Goal: Communication & Community: Answer question/provide support

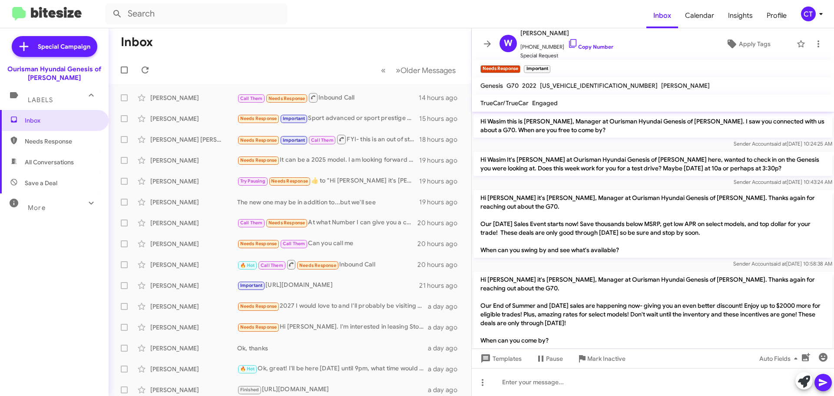
scroll to position [277, 0]
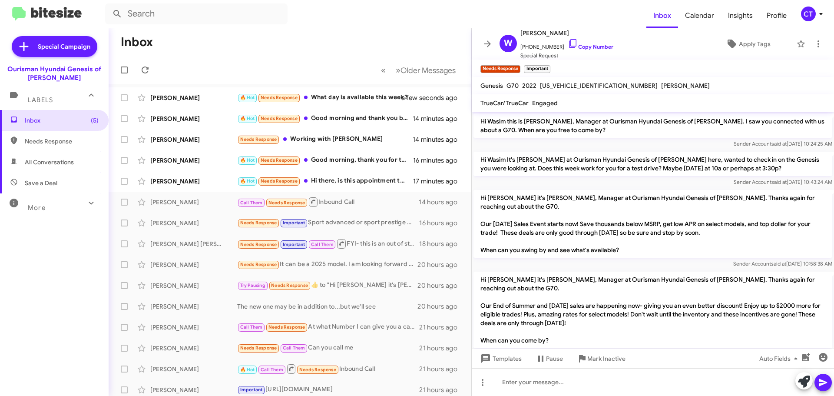
scroll to position [260, 0]
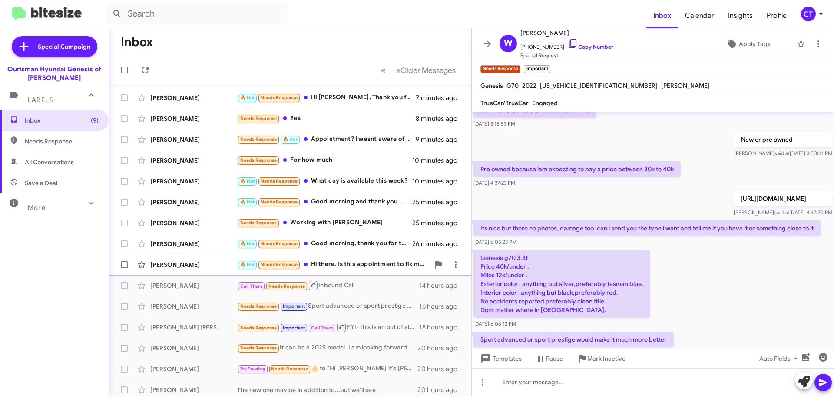
click at [352, 269] on div "🔥 Hot Needs Response Hi there, is this appointment to fix my recently purchased…" at bounding box center [333, 264] width 192 height 10
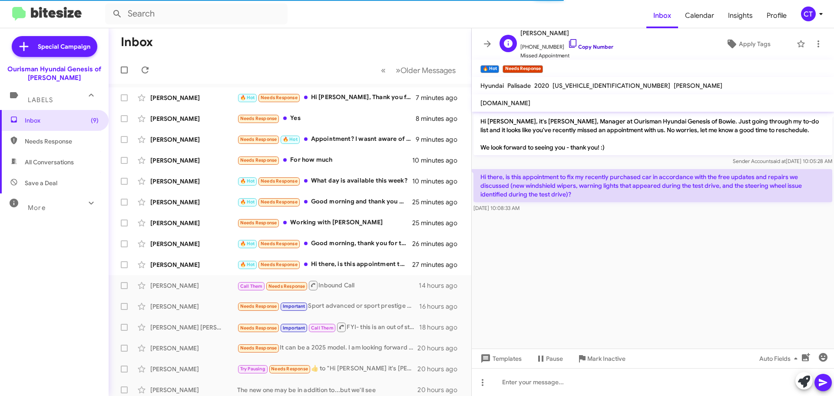
click at [568, 41] on icon at bounding box center [573, 43] width 10 height 10
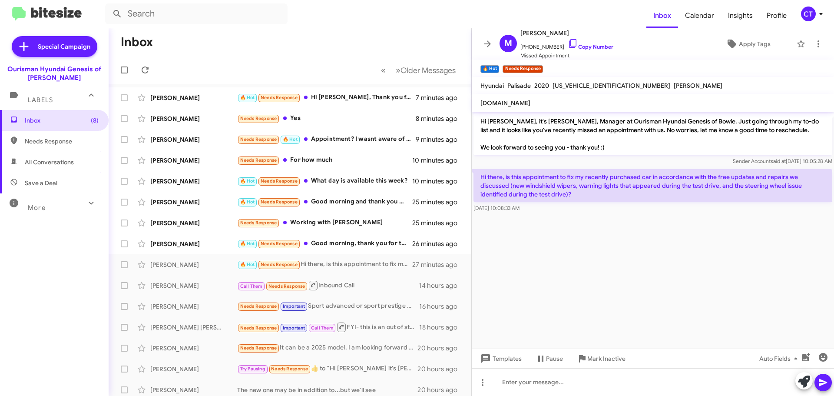
drag, startPoint x: 481, startPoint y: 173, endPoint x: 561, endPoint y: 207, distance: 86.8
click at [561, 207] on div "Hi there, is this appointment to fix my recently purchased car in accordance wi…" at bounding box center [653, 190] width 359 height 43
copy div "Hi there, is this appointment to fix my recently purchased car in accordance wi…"
click at [606, 359] on span "Mark Inactive" at bounding box center [606, 359] width 38 height 16
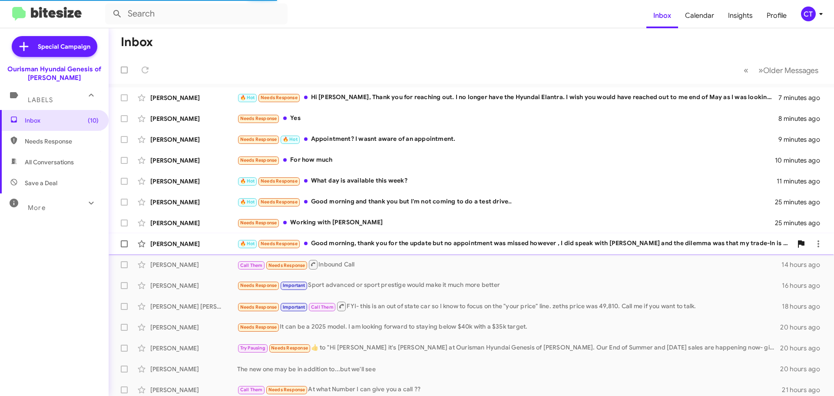
click at [433, 250] on div "Dominique Juneau 🔥 Hot Needs Response Good morning, thank you for the update bu…" at bounding box center [472, 243] width 712 height 17
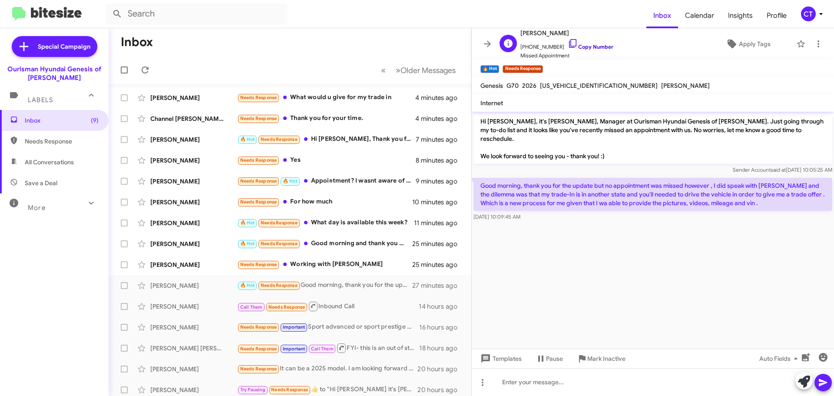
click at [568, 43] on icon at bounding box center [573, 43] width 10 height 10
drag, startPoint x: 480, startPoint y: 175, endPoint x: 555, endPoint y: 208, distance: 82.7
click at [555, 208] on div "Good morning, thank you for the update but no appointment was missed however , …" at bounding box center [653, 199] width 359 height 43
copy div "Good morning, thank you for the update but no appointment was missed however , …"
click at [813, 45] on icon at bounding box center [818, 44] width 10 height 10
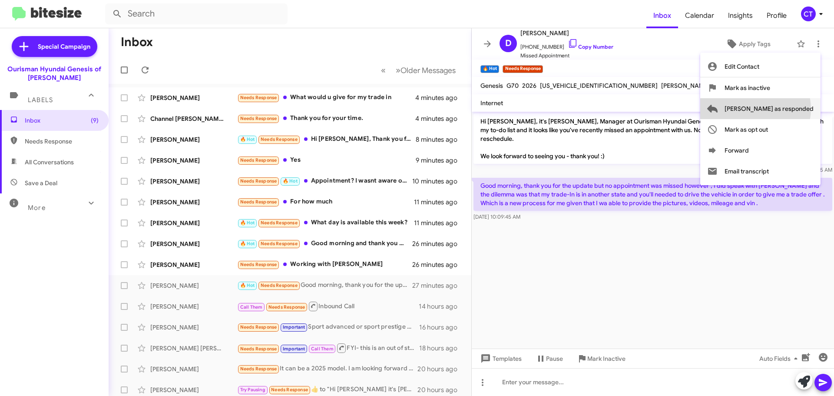
click at [790, 109] on span "Mark as responded" at bounding box center [769, 108] width 89 height 21
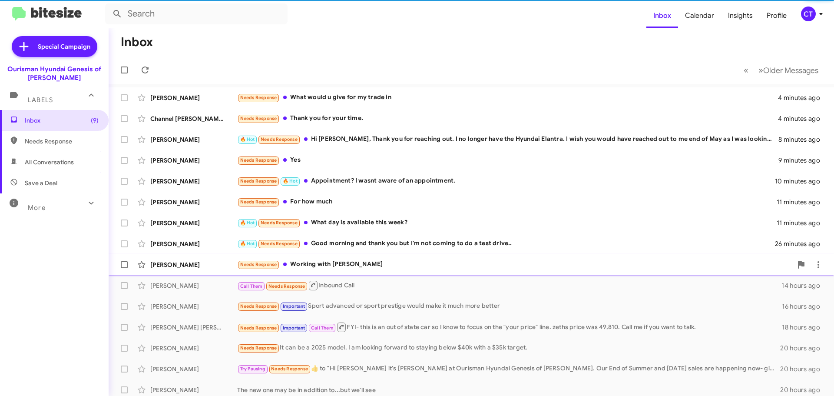
click at [346, 260] on div "Needs Response Working with sorrell" at bounding box center [514, 264] width 555 height 10
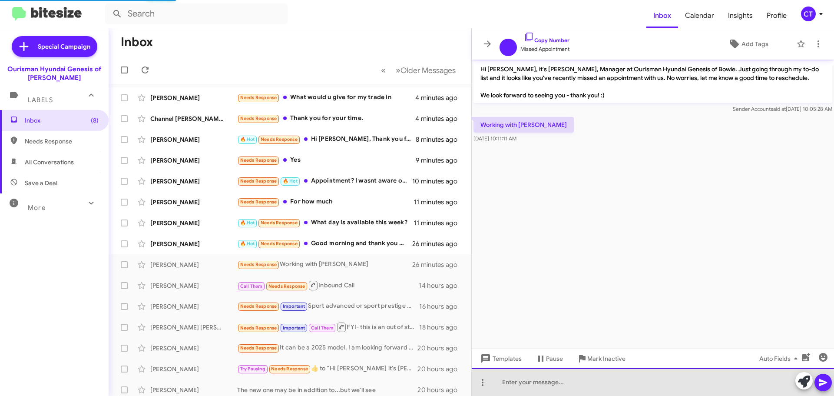
click at [524, 387] on div at bounding box center [653, 382] width 362 height 28
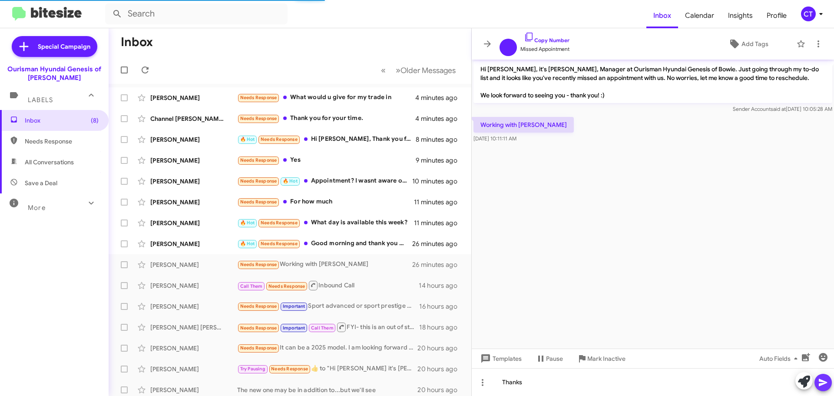
click at [825, 382] on icon at bounding box center [823, 382] width 10 height 10
click at [354, 250] on div "Rob Crawley 🔥 Hot Needs Response Good morning and thank you but I'm not coming …" at bounding box center [290, 243] width 349 height 17
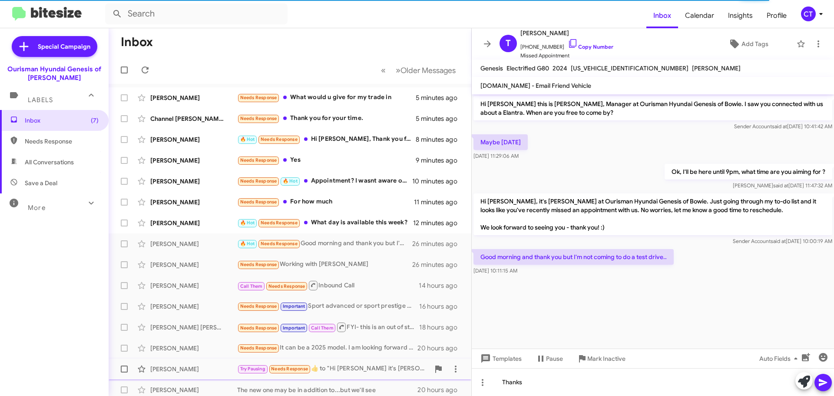
click at [600, 363] on span "Mark Inactive" at bounding box center [606, 359] width 38 height 16
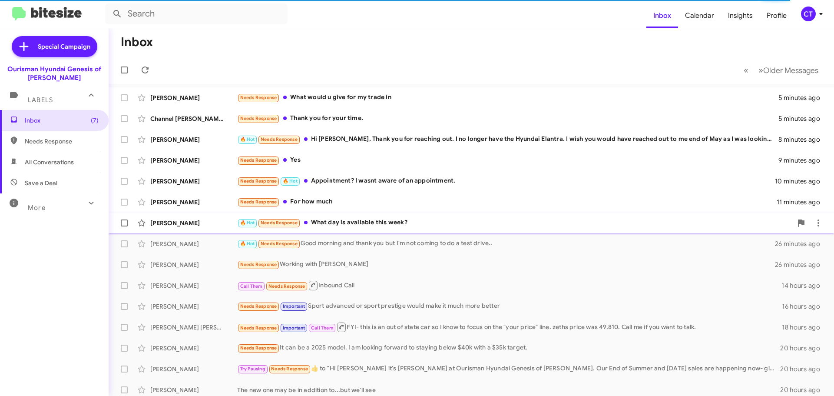
click at [345, 223] on div "🔥 Hot Needs Response What day is available this week?" at bounding box center [514, 223] width 555 height 10
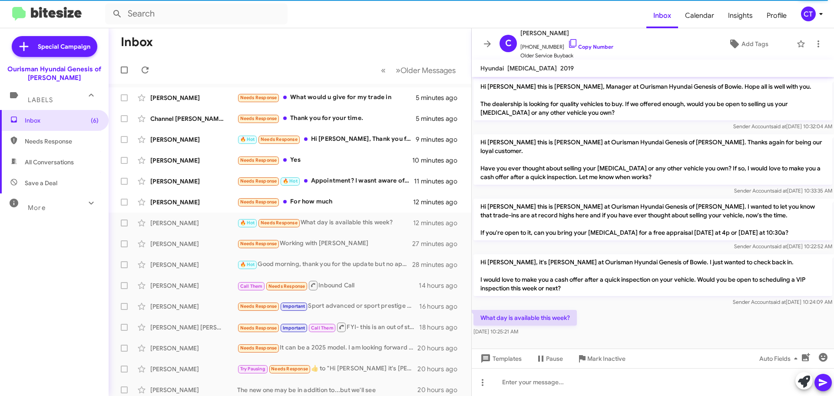
drag, startPoint x: 564, startPoint y: 44, endPoint x: 525, endPoint y: 73, distance: 49.0
click at [568, 44] on icon at bounding box center [573, 43] width 10 height 10
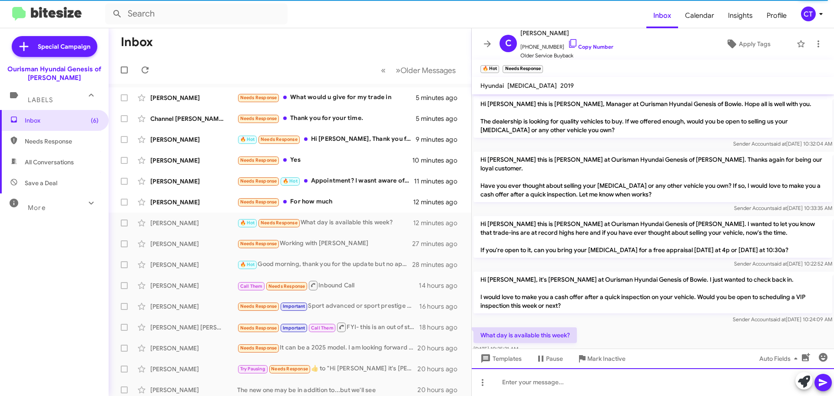
click at [573, 388] on div at bounding box center [653, 382] width 362 height 28
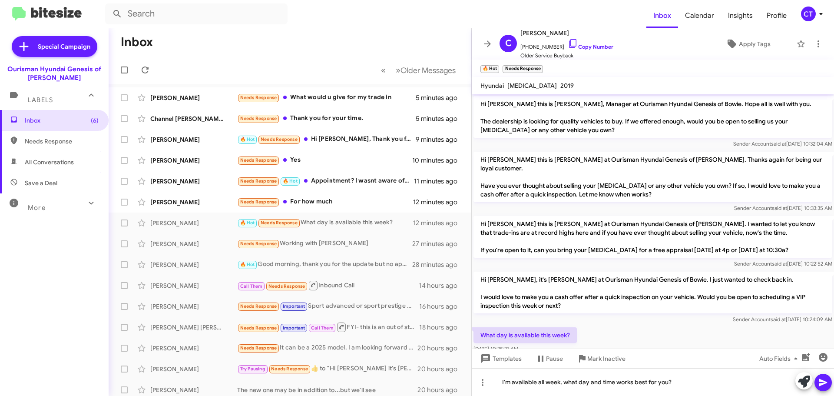
click at [825, 379] on icon at bounding box center [823, 382] width 10 height 10
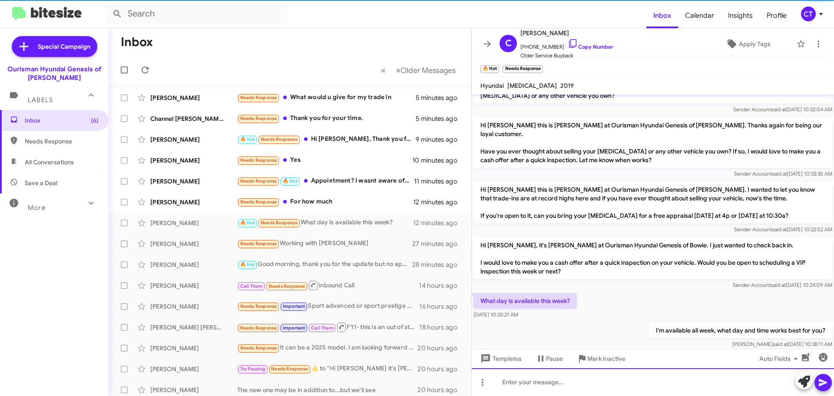
scroll to position [40, 0]
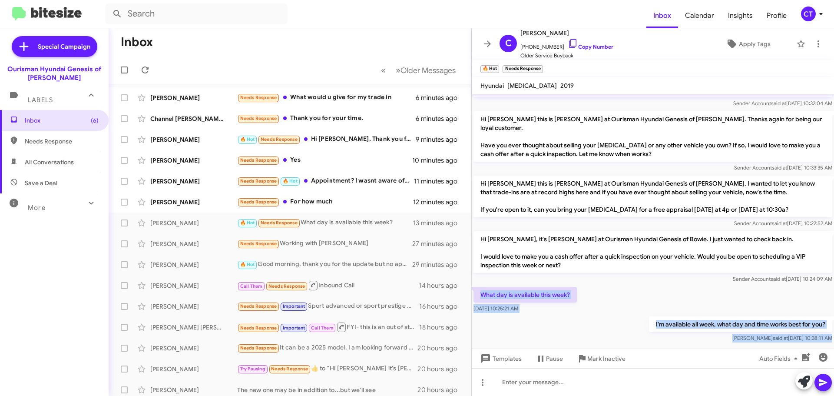
drag, startPoint x: 480, startPoint y: 285, endPoint x: 826, endPoint y: 336, distance: 350.1
click at [826, 336] on cdk-virtual-scroll-viewport "Hi Christopher this is Stephanie Warrington, Manager at Ourisman Hyundai Genesi…" at bounding box center [653, 221] width 362 height 254
copy div "What day is available this week? Aug 27, 2025, 10:25:21 AM I'm available all we…"
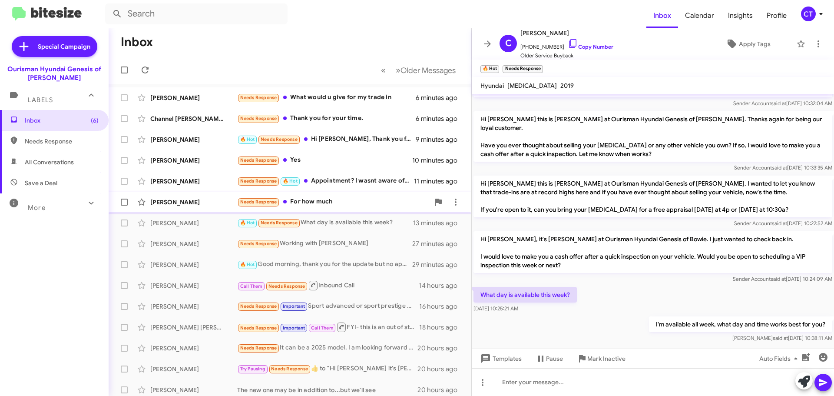
click at [320, 206] on div "Needs Response For how much" at bounding box center [333, 202] width 192 height 10
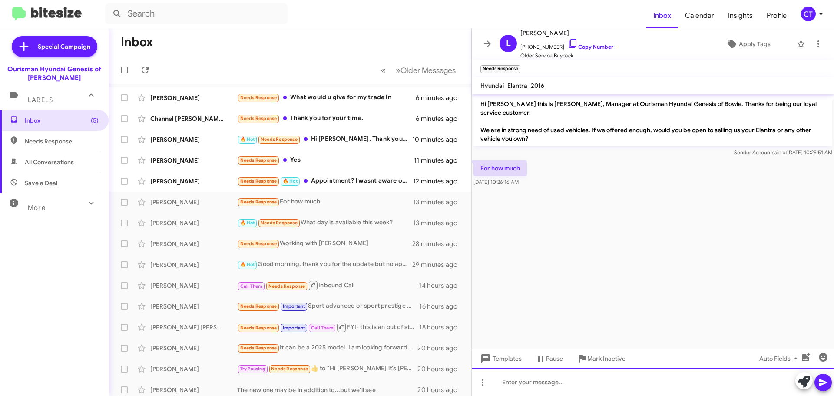
drag, startPoint x: 554, startPoint y: 371, endPoint x: 552, endPoint y: 379, distance: 8.5
click at [555, 373] on div at bounding box center [653, 382] width 362 height 28
click at [676, 383] on div "We need to see it in person. Are you able to make it in today ro tomorrow?" at bounding box center [653, 382] width 362 height 28
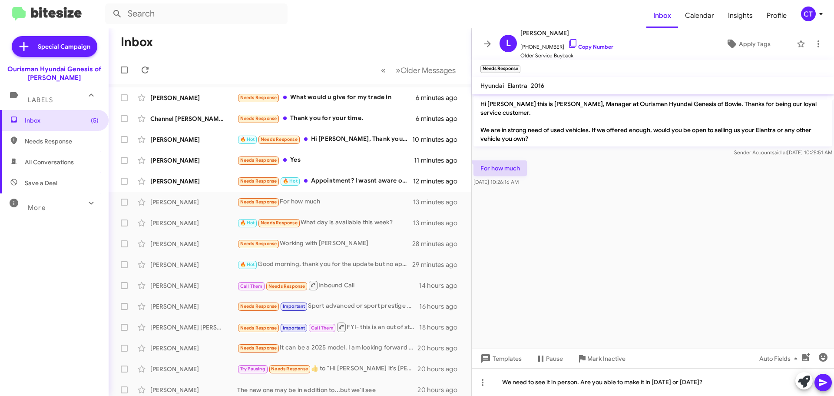
drag, startPoint x: 823, startPoint y: 383, endPoint x: 816, endPoint y: 381, distance: 7.3
click at [823, 383] on icon at bounding box center [823, 382] width 8 height 7
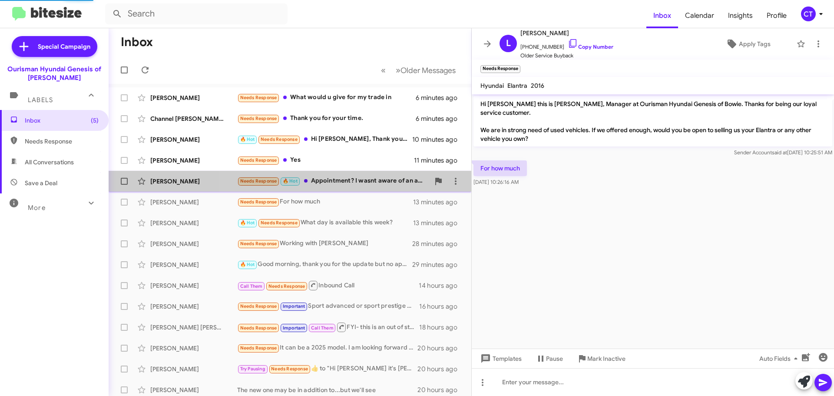
click at [362, 177] on div "Needs Response 🔥 Hot Appointment? I wasnt aware of an appointment." at bounding box center [333, 181] width 192 height 10
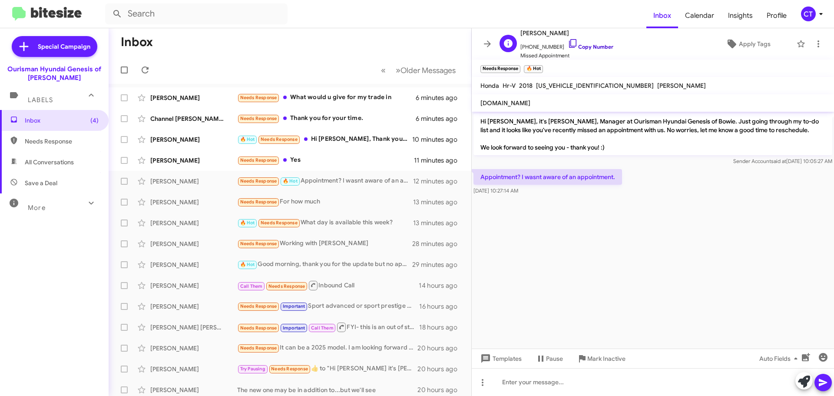
click at [568, 43] on icon at bounding box center [573, 43] width 10 height 10
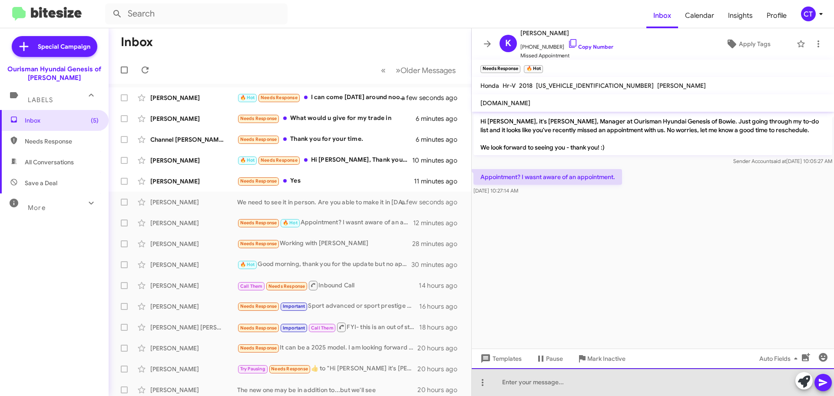
click at [586, 390] on div at bounding box center [653, 382] width 362 height 28
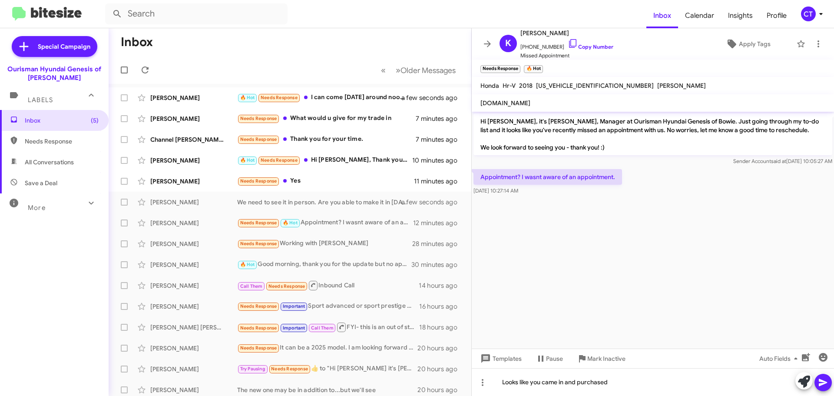
click at [821, 382] on icon at bounding box center [823, 382] width 10 height 10
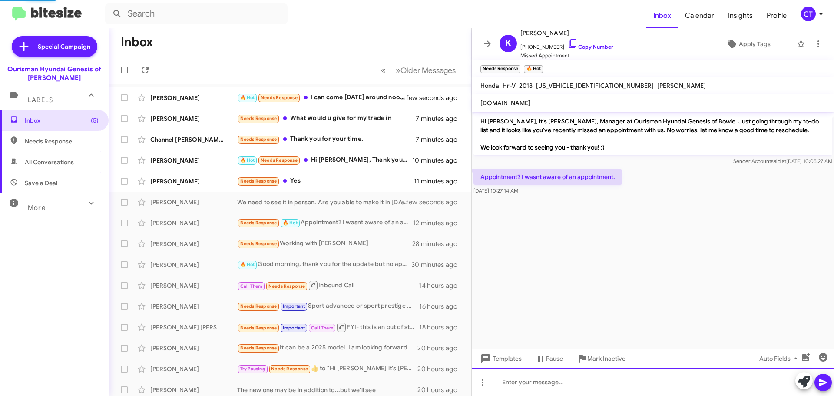
click at [521, 388] on div at bounding box center [653, 382] width 362 height 28
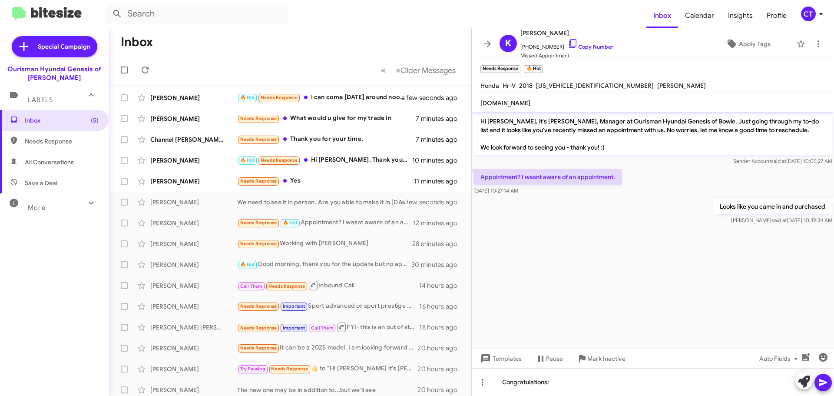
drag, startPoint x: 823, startPoint y: 378, endPoint x: 603, endPoint y: 332, distance: 224.4
click at [822, 379] on icon at bounding box center [823, 382] width 10 height 10
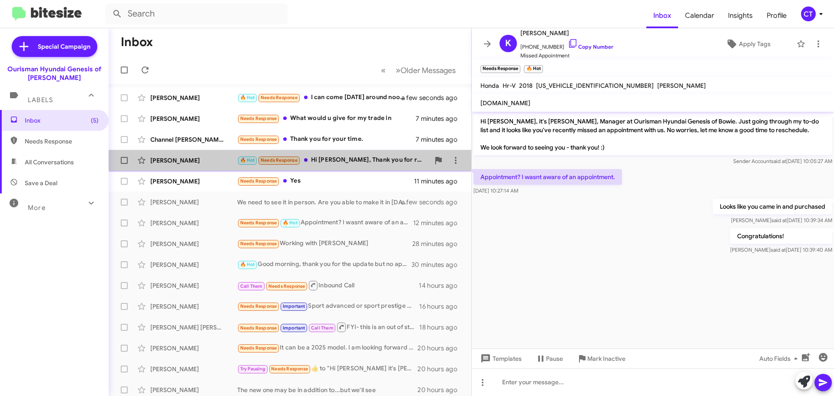
click at [328, 163] on div "🔥 Hot Needs Response Hi Ciara, Thank you for reaching out. I no longer have the…" at bounding box center [333, 160] width 192 height 10
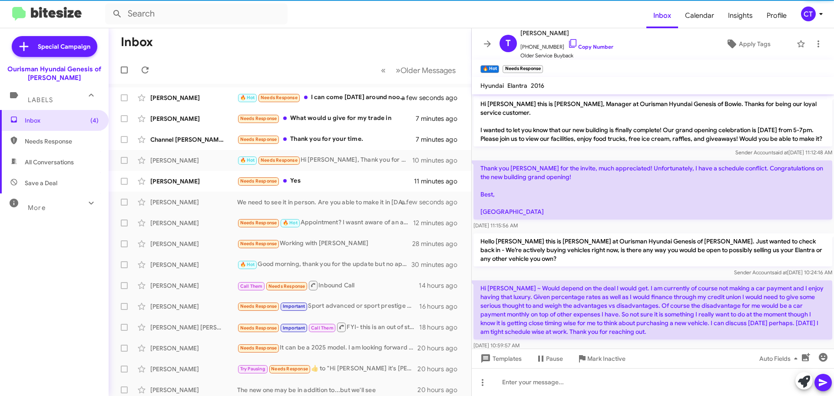
scroll to position [231, 0]
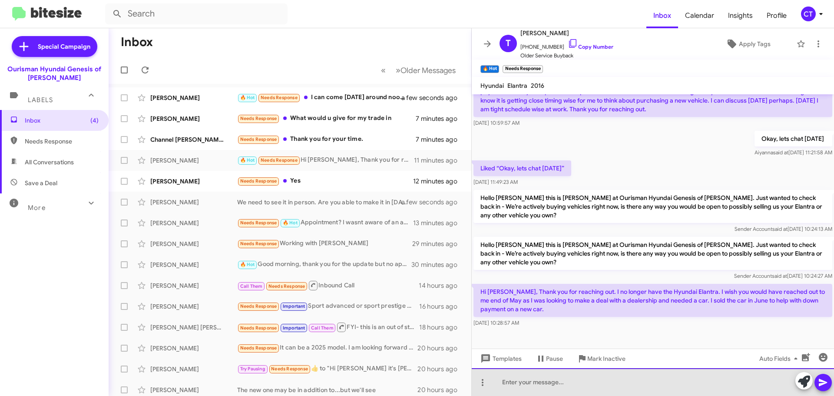
click at [527, 383] on div at bounding box center [653, 382] width 362 height 28
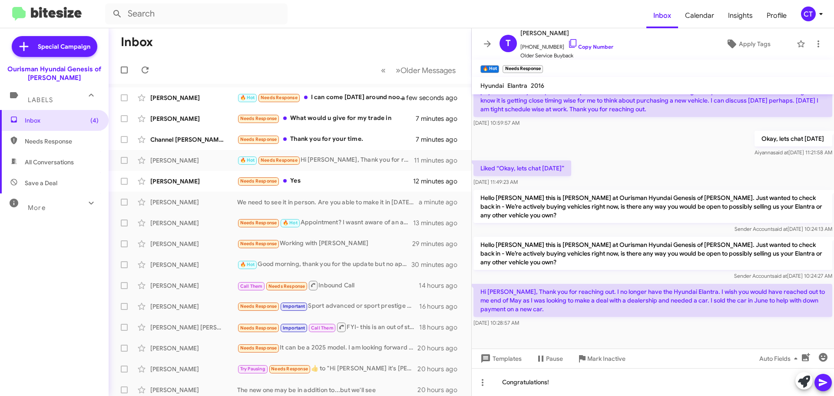
click at [825, 387] on icon at bounding box center [823, 382] width 10 height 10
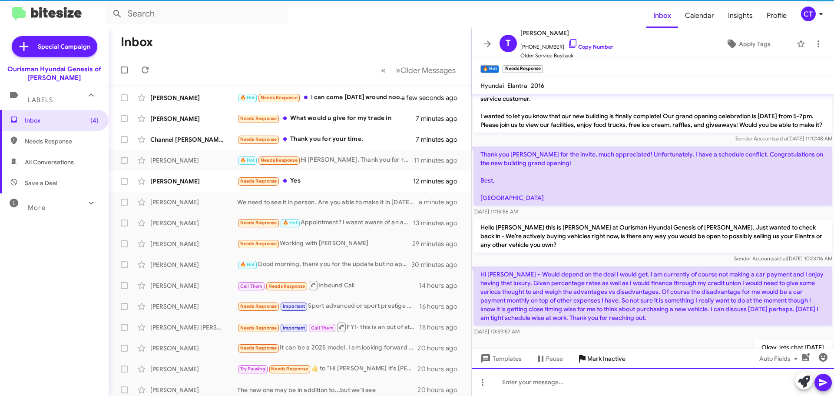
scroll to position [224, 0]
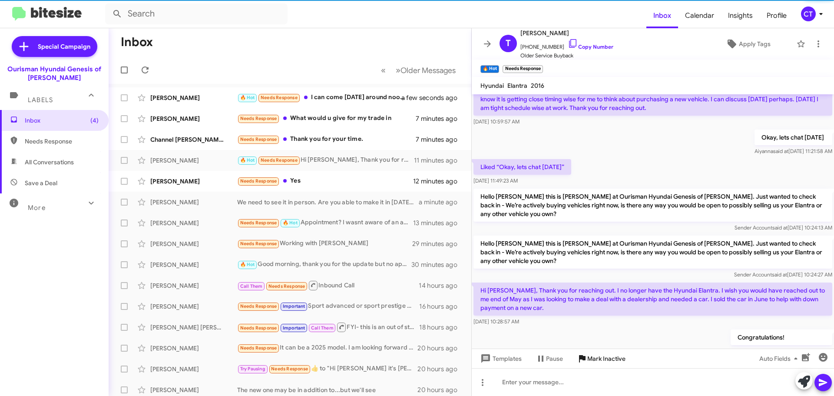
click at [613, 357] on span "Mark Inactive" at bounding box center [606, 359] width 38 height 16
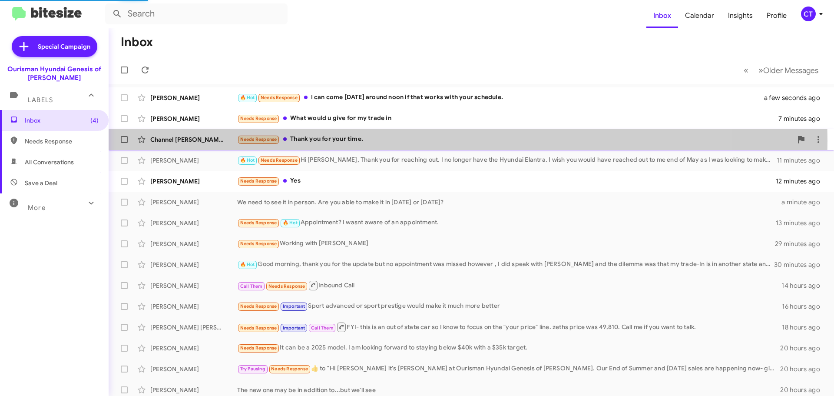
click at [338, 141] on div "Needs Response Thank you for your time." at bounding box center [514, 139] width 555 height 10
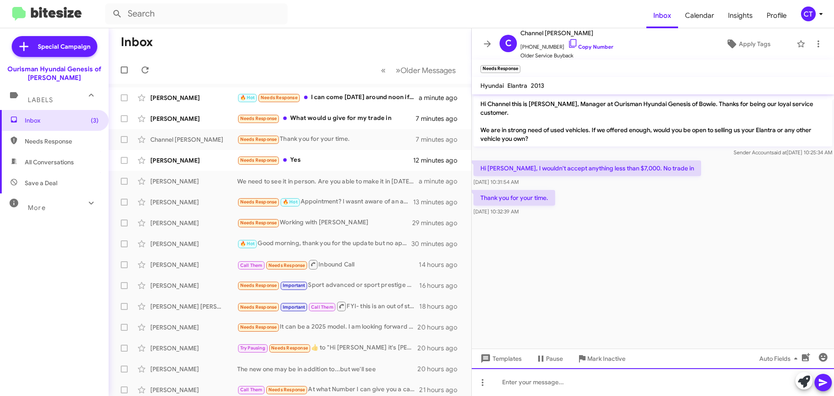
click at [582, 385] on div at bounding box center [653, 382] width 362 height 28
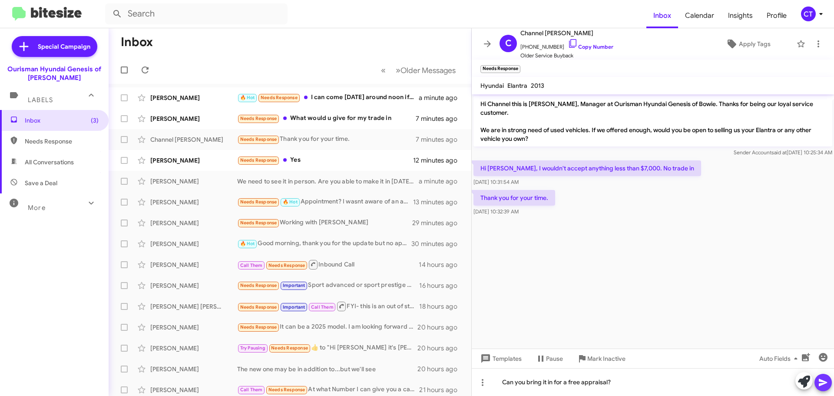
click at [827, 378] on icon at bounding box center [823, 382] width 10 height 10
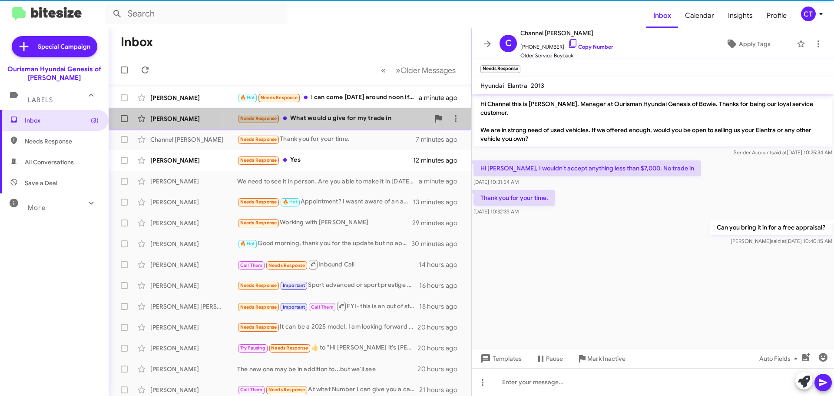
click at [324, 120] on div "Needs Response What would u give for my trade in" at bounding box center [333, 118] width 192 height 10
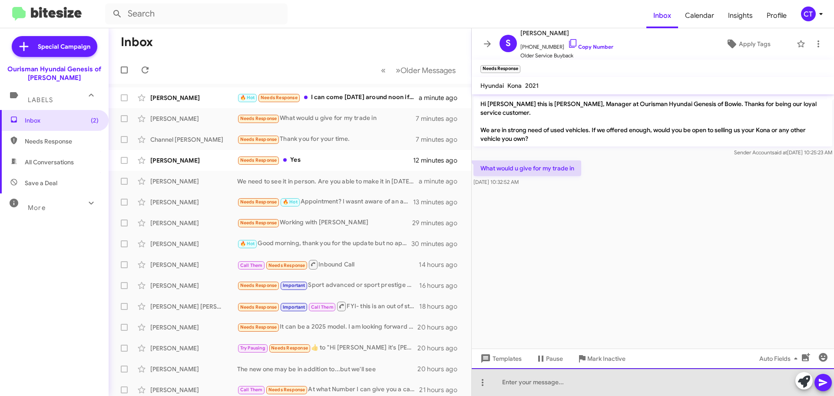
click at [536, 381] on div at bounding box center [653, 382] width 362 height 28
click at [520, 382] on div "We nbeed to see it in person. Can you make it in today?" at bounding box center [653, 382] width 362 height 28
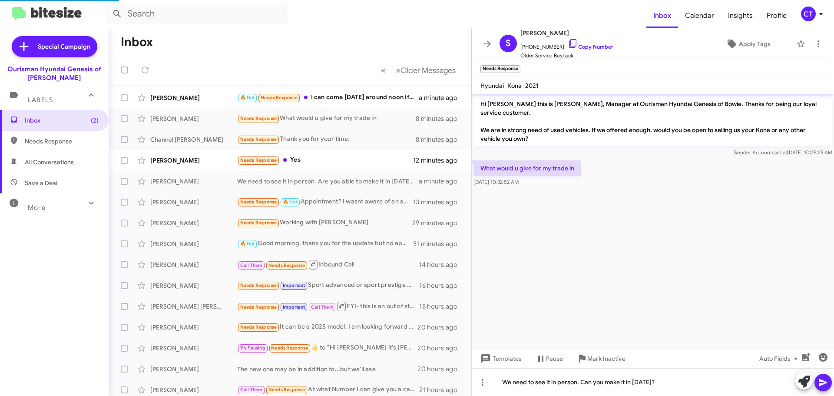
click at [823, 381] on icon at bounding box center [823, 382] width 8 height 7
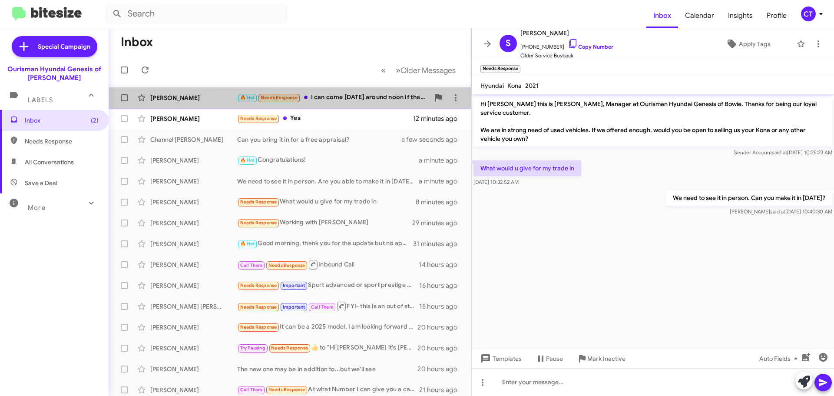
click at [334, 100] on div "🔥 Hot Needs Response I can come tomorrow around noon if that works with your sc…" at bounding box center [333, 98] width 192 height 10
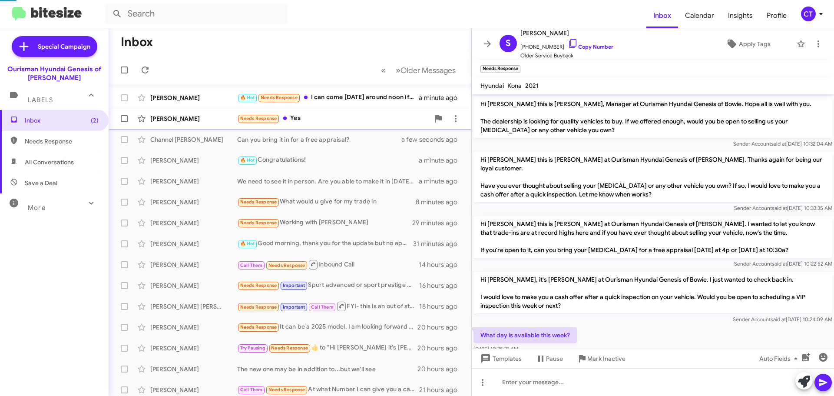
scroll to position [72, 0]
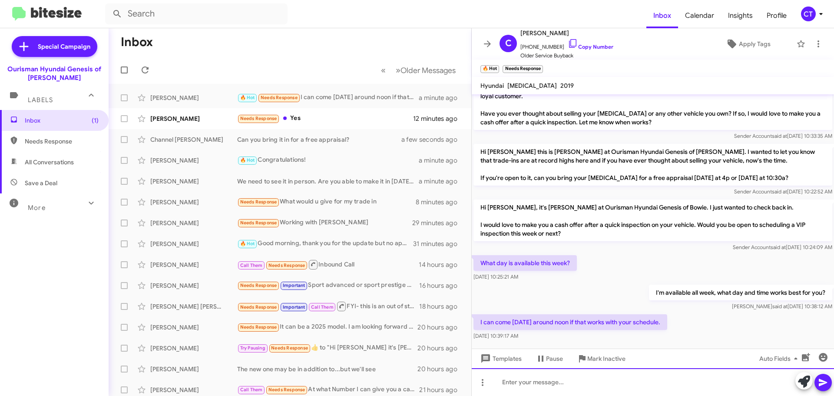
click at [541, 394] on div at bounding box center [653, 382] width 362 height 28
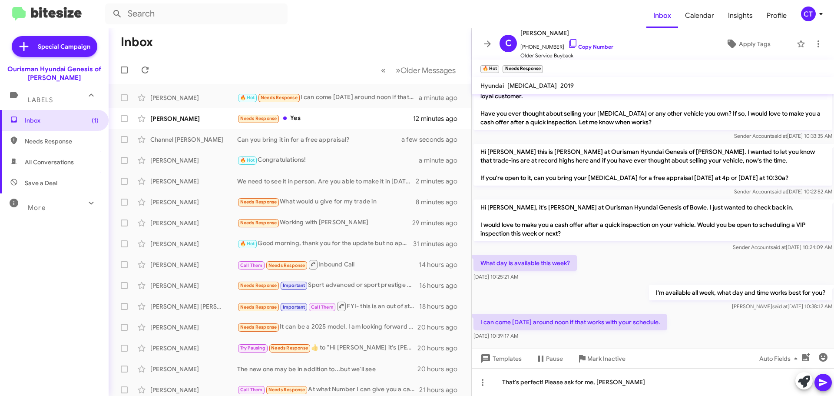
drag, startPoint x: 827, startPoint y: 381, endPoint x: 820, endPoint y: 386, distance: 8.7
click at [827, 381] on icon at bounding box center [823, 382] width 10 height 10
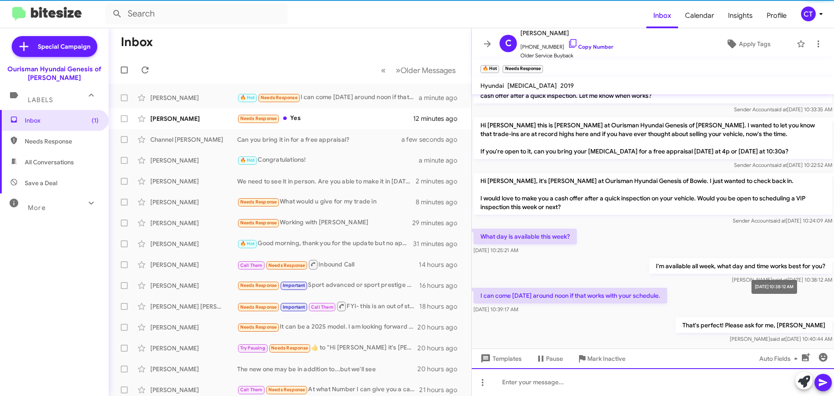
scroll to position [104, 0]
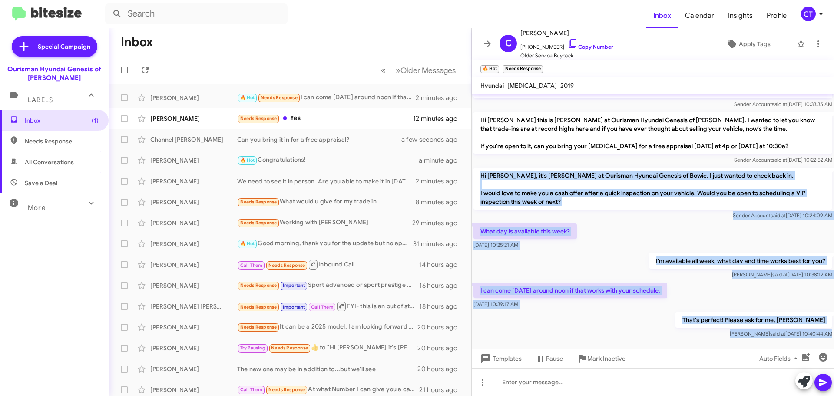
drag, startPoint x: 480, startPoint y: 166, endPoint x: 802, endPoint y: 336, distance: 364.1
click at [802, 336] on cdk-virtual-scroll-viewport "Hi Christopher this is Stephanie Warrington, Manager at Ourisman Hyundai Genesi…" at bounding box center [653, 221] width 362 height 254
copy div "Hi Christopher, it's Ciara Taylor at Ourisman Hyundai Genesis of Bowie. I just …"
click at [550, 318] on div "That's perfect! Please ask for me, Ciara Taylor Ciara said at Aug 27, 2025, 10:…" at bounding box center [653, 325] width 362 height 30
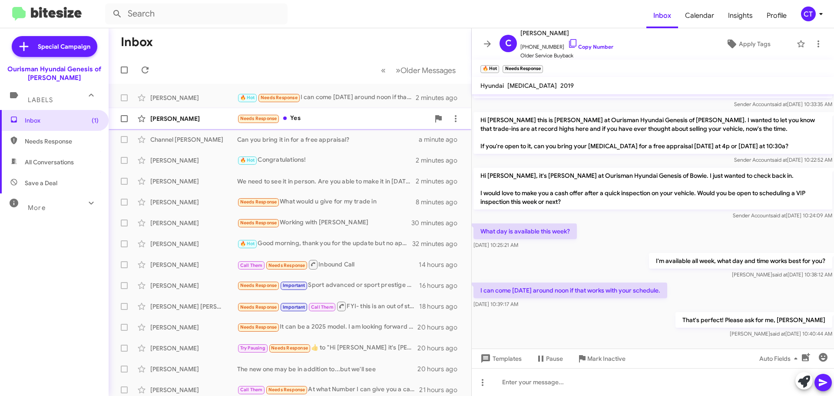
click at [316, 120] on div "Needs Response Yes" at bounding box center [333, 118] width 192 height 10
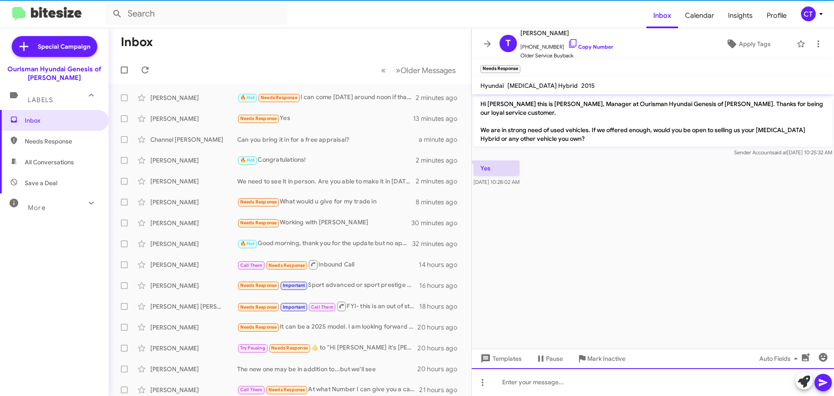
click at [552, 382] on div at bounding box center [653, 382] width 362 height 28
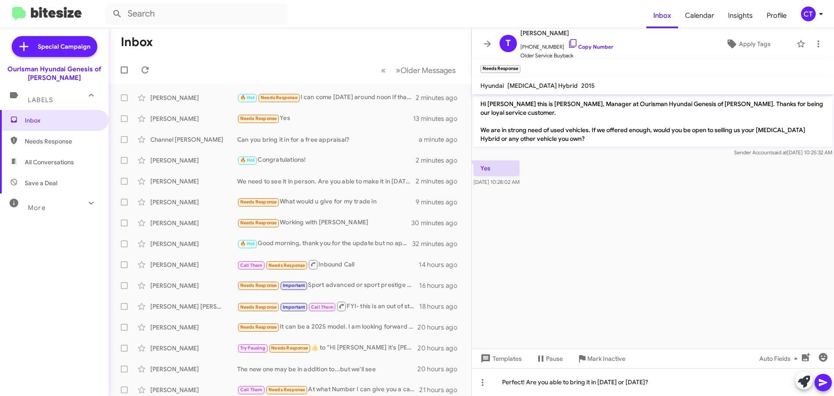
click at [819, 379] on icon at bounding box center [823, 382] width 8 height 7
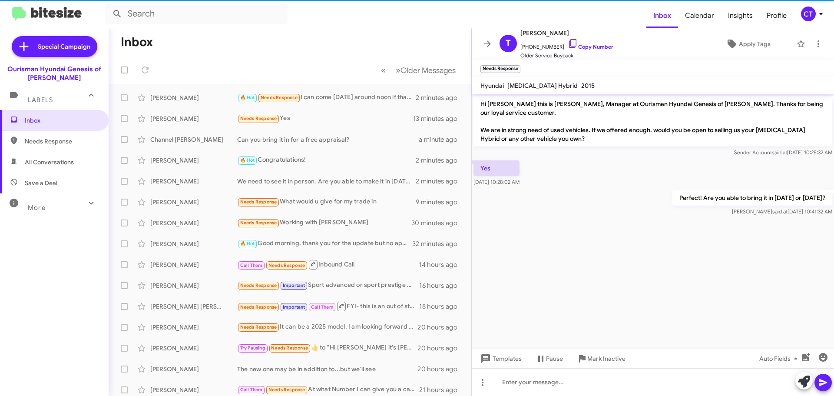
click at [817, 15] on icon at bounding box center [821, 14] width 10 height 10
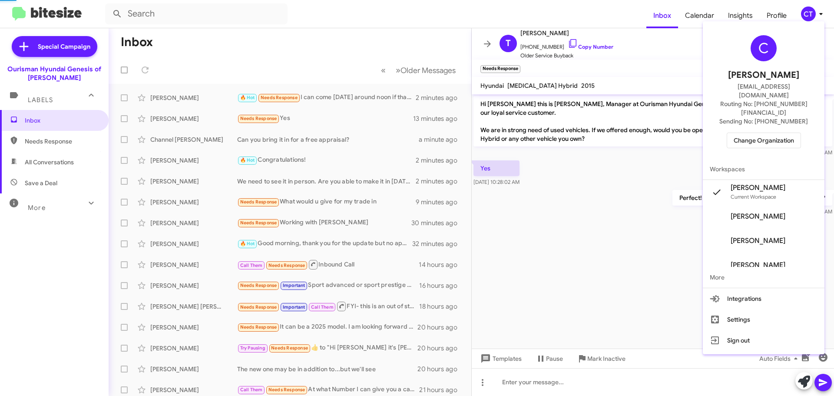
click at [768, 111] on div "C Ciara Taylor ctaylor@ourismancars.com Routing No: +1 (301) 390-0880 Sending N…" at bounding box center [764, 92] width 122 height 134
click at [766, 133] on span "Change Organization" at bounding box center [764, 140] width 60 height 15
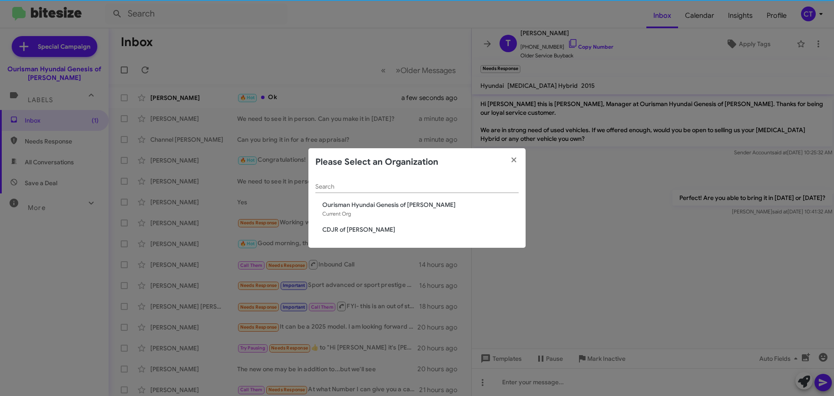
click at [341, 233] on span "CDJR of [PERSON_NAME]" at bounding box center [420, 229] width 196 height 9
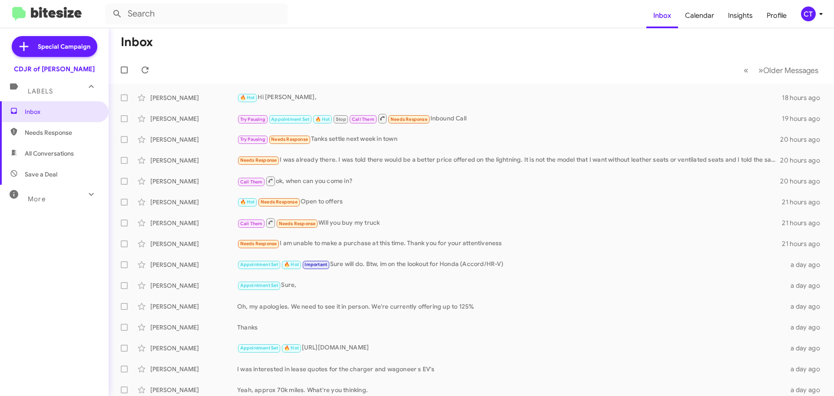
drag, startPoint x: 816, startPoint y: 13, endPoint x: 807, endPoint y: 17, distance: 9.4
click at [816, 13] on icon at bounding box center [821, 14] width 10 height 10
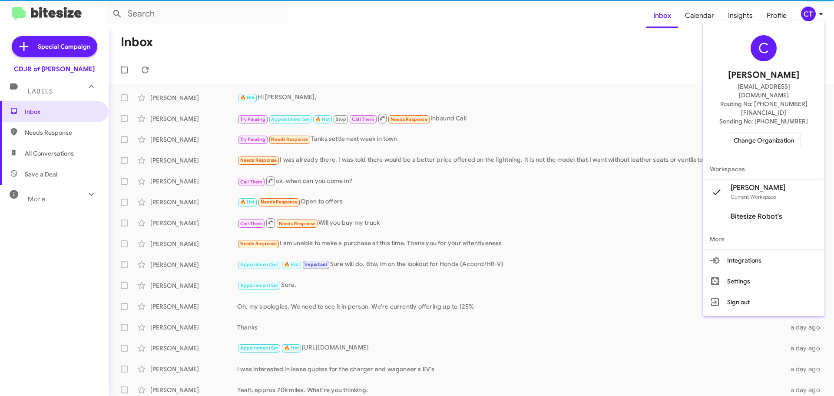
click at [780, 133] on span "Change Organization" at bounding box center [764, 140] width 60 height 15
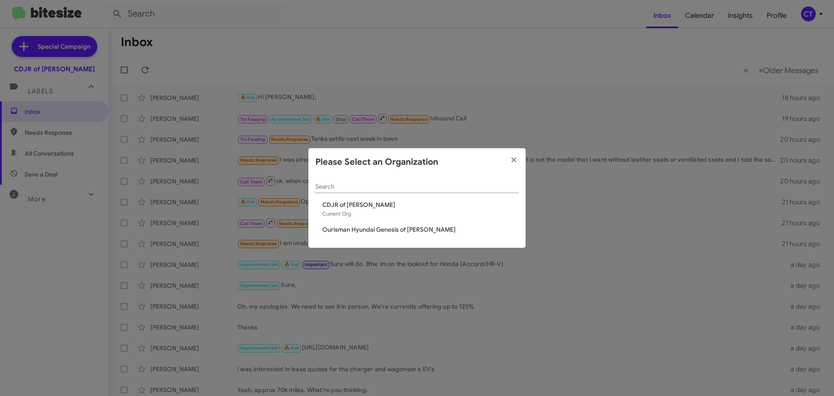
click at [331, 226] on span "Ourisman Hyundai Genesis of [PERSON_NAME]" at bounding box center [420, 229] width 196 height 9
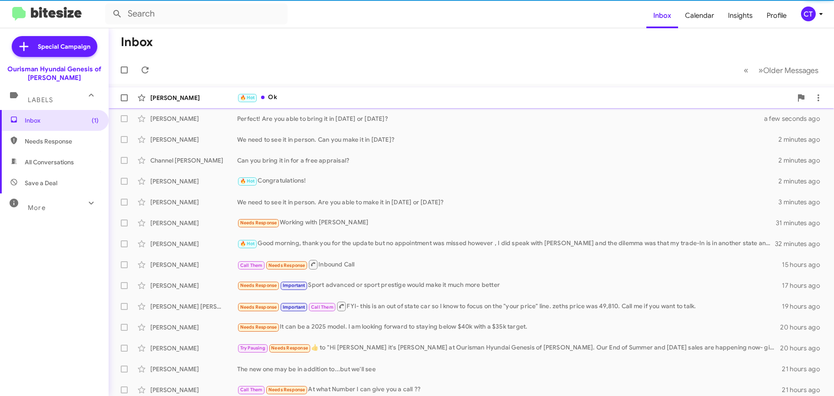
click at [331, 94] on div "🔥 Hot Ok" at bounding box center [514, 98] width 555 height 10
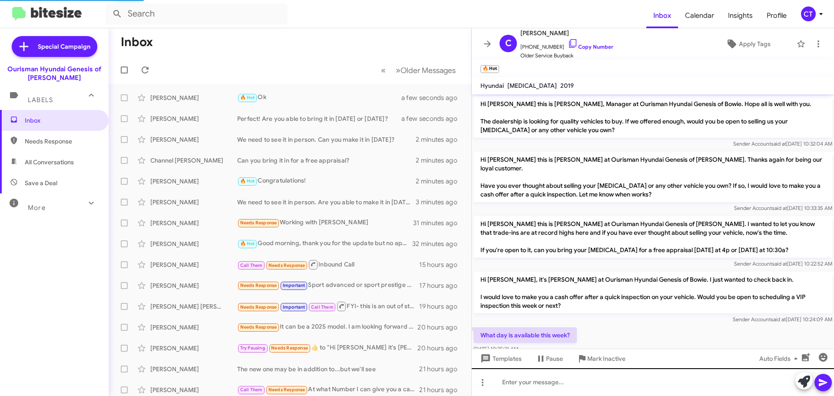
scroll to position [136, 0]
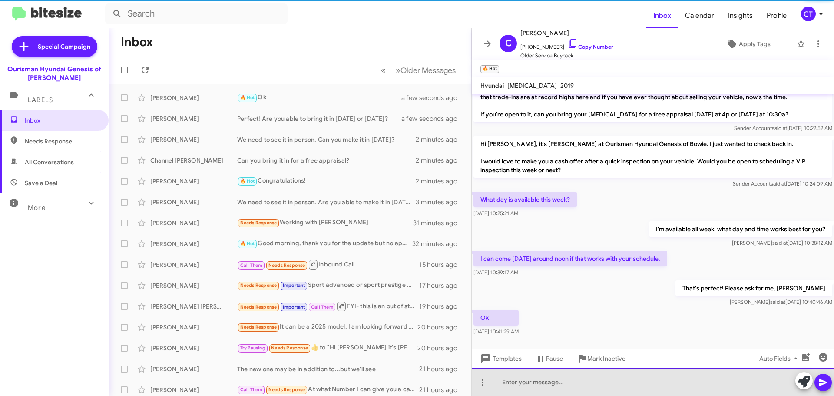
click at [540, 382] on div at bounding box center [653, 382] width 362 height 28
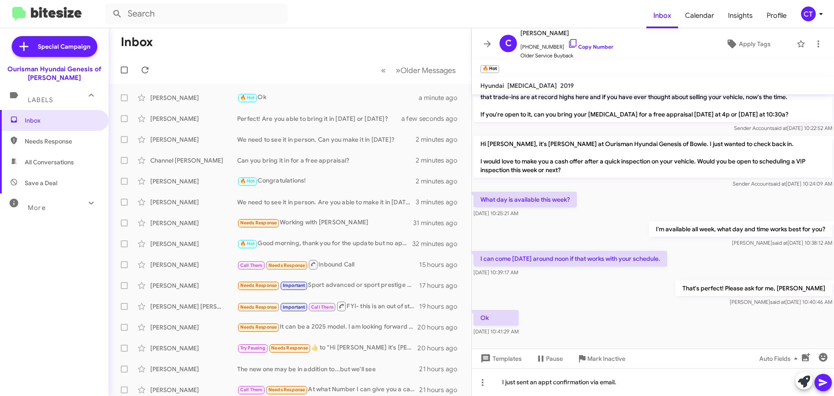
click at [827, 379] on icon at bounding box center [823, 382] width 10 height 10
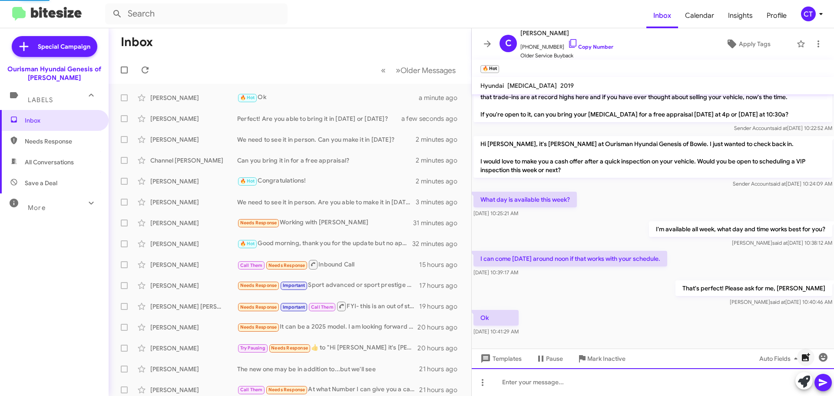
scroll to position [0, 0]
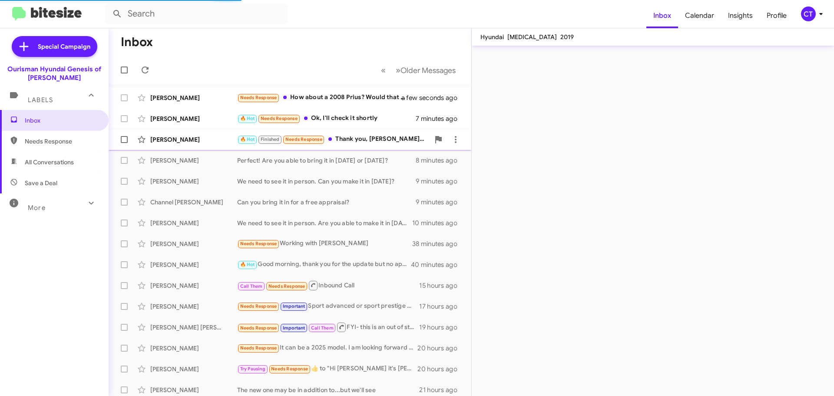
click at [360, 139] on div "🔥 Hot Finished Needs Response Thank you, [PERSON_NAME]! 😊 Believe me I was tryi…" at bounding box center [333, 139] width 192 height 10
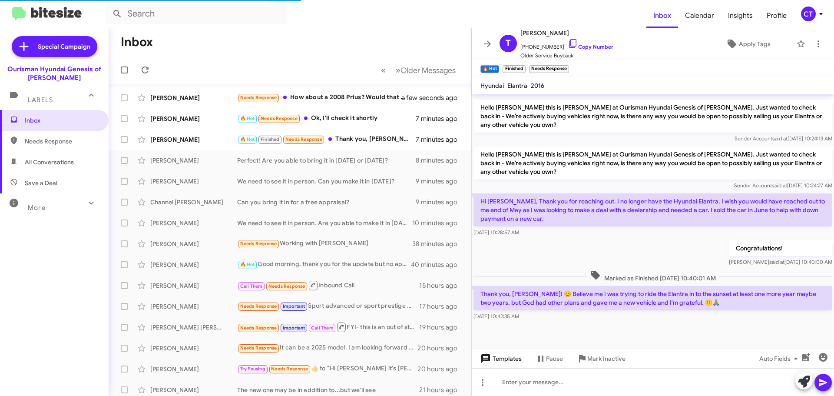
scroll to position [322, 0]
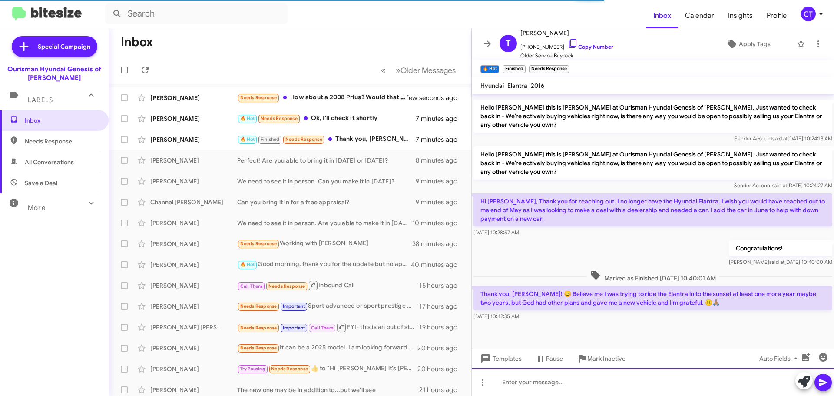
click at [536, 387] on div at bounding box center [653, 382] width 362 height 28
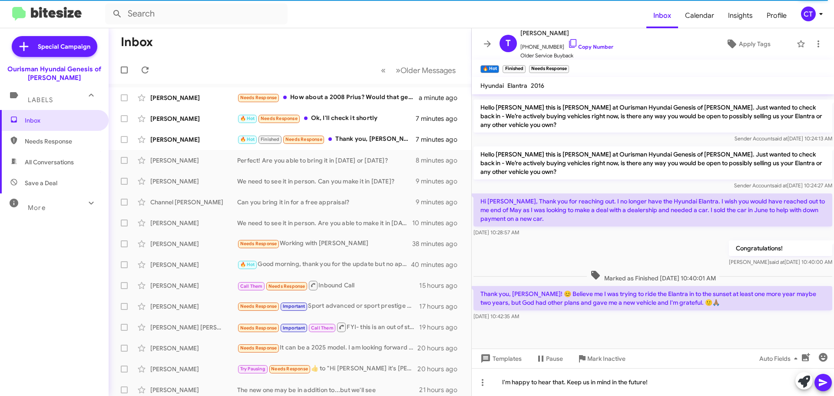
click at [820, 378] on icon at bounding box center [823, 382] width 10 height 10
click at [354, 138] on div "🔥 Hot Finished Needs Response Thank you, Ciara! 😊 Believe me I was trying to ri…" at bounding box center [333, 139] width 192 height 10
click at [340, 118] on div "🔥 Hot Needs Response Ok, I'll check it shortly" at bounding box center [333, 118] width 192 height 10
click at [360, 139] on div "🔥 Hot Finished Needs Response Thank you, Ciara! 😊 Believe me I was trying to ri…" at bounding box center [333, 139] width 192 height 10
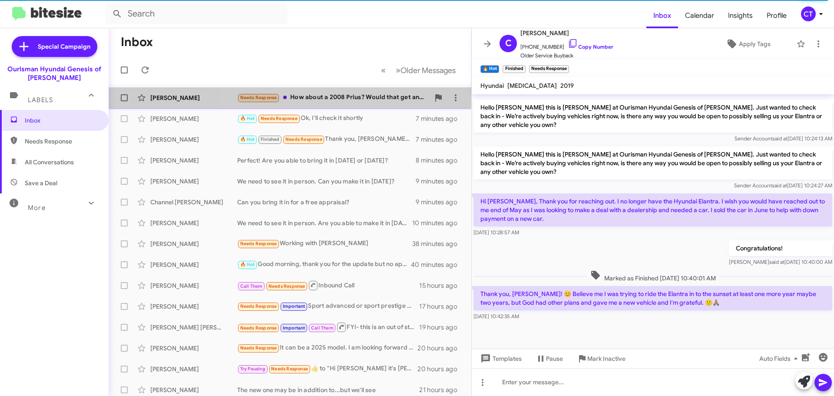
click at [323, 96] on div "Needs Response How about a 2008 Prius? Would that get an extra 2K?" at bounding box center [333, 98] width 192 height 10
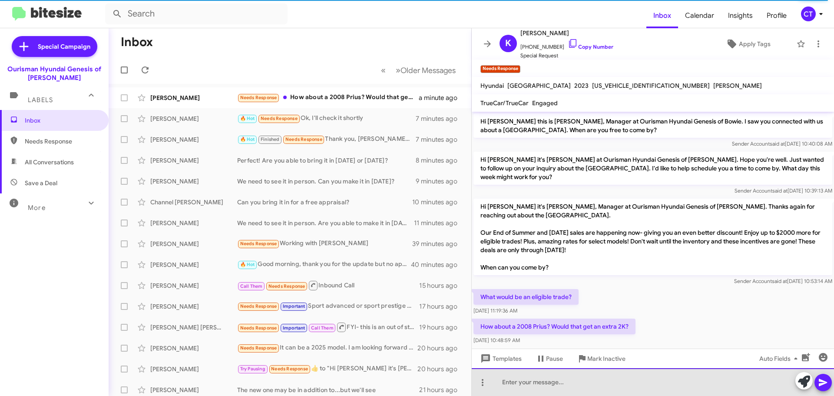
click at [527, 390] on div at bounding box center [653, 382] width 362 height 28
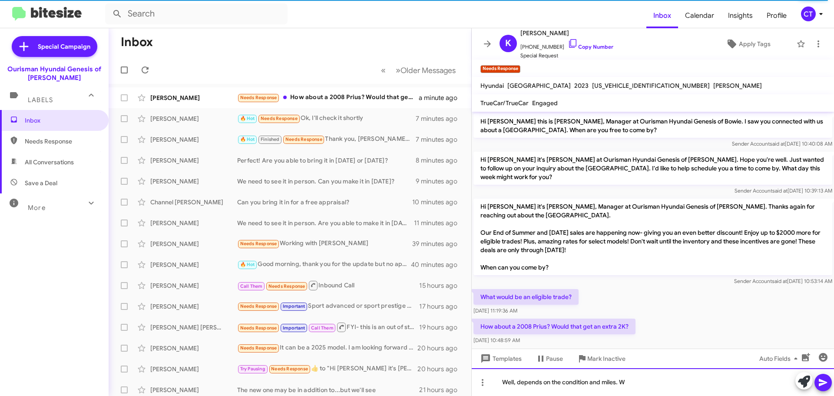
scroll to position [216, 0]
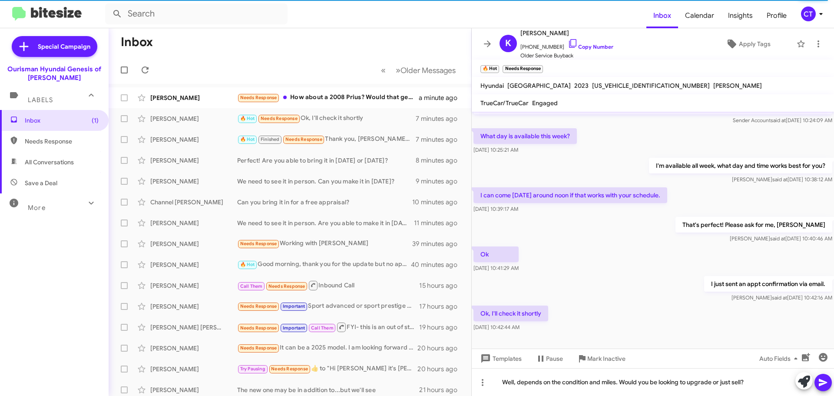
click at [827, 381] on icon at bounding box center [823, 382] width 10 height 10
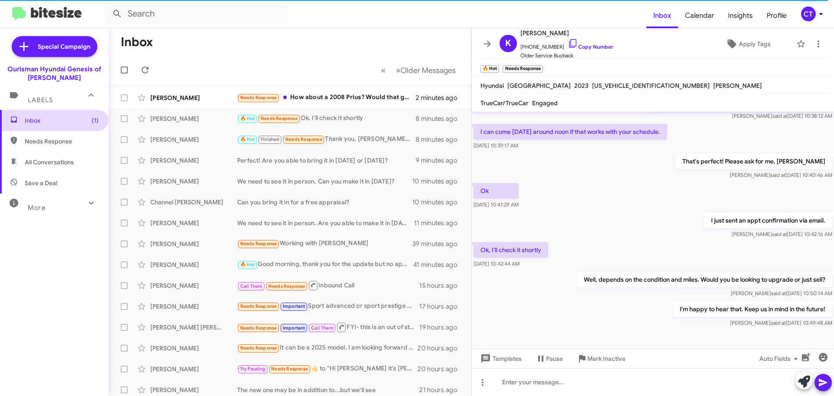
scroll to position [262, 0]
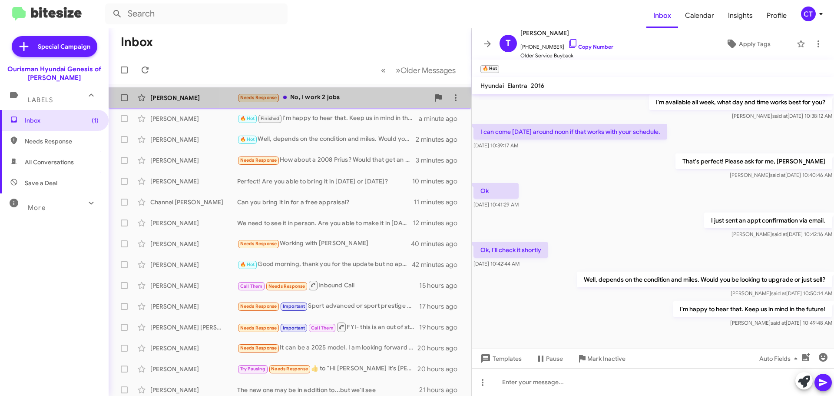
click at [340, 100] on div "Needs Response No, I work 2 jobs" at bounding box center [333, 98] width 192 height 10
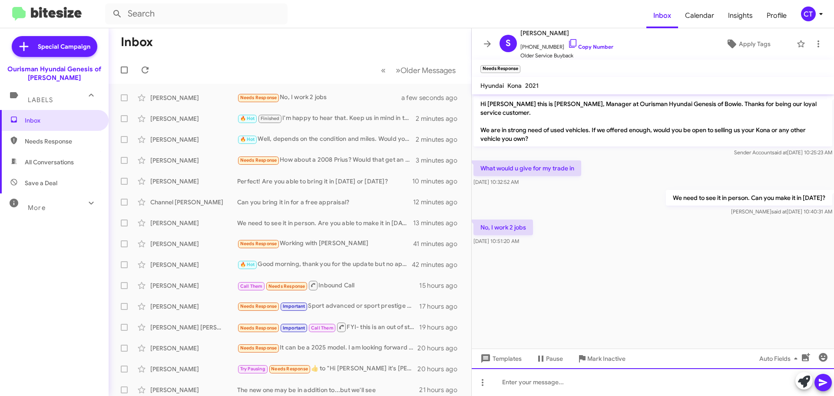
click at [561, 387] on div at bounding box center [653, 382] width 362 height 28
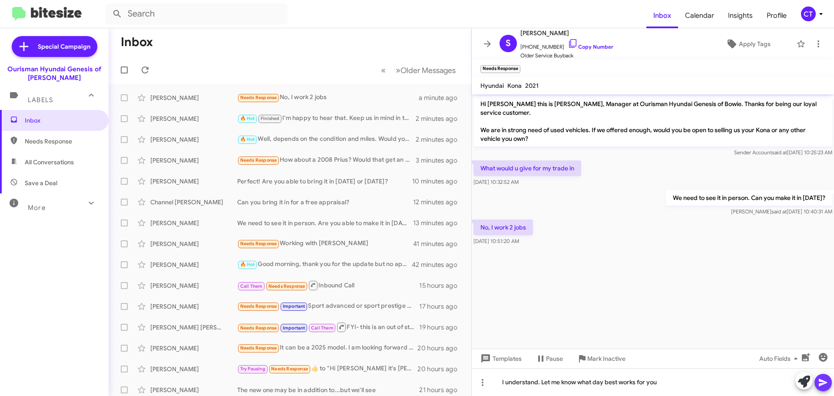
click at [822, 378] on icon at bounding box center [823, 382] width 10 height 10
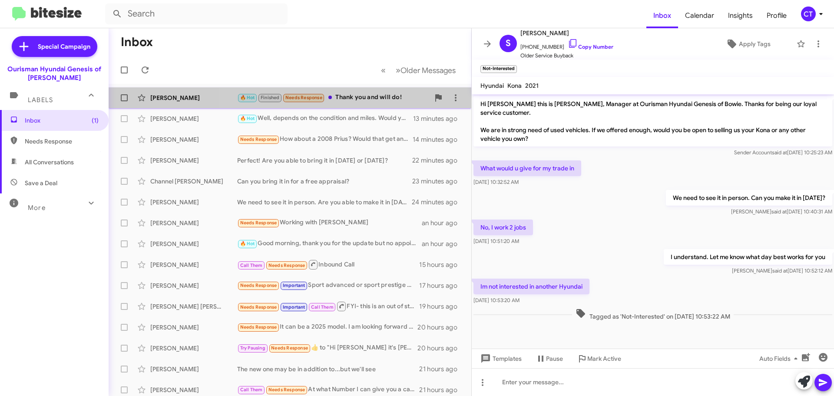
click at [376, 97] on div "🔥 Hot Finished Needs Response Thank you and will do!" at bounding box center [333, 98] width 192 height 10
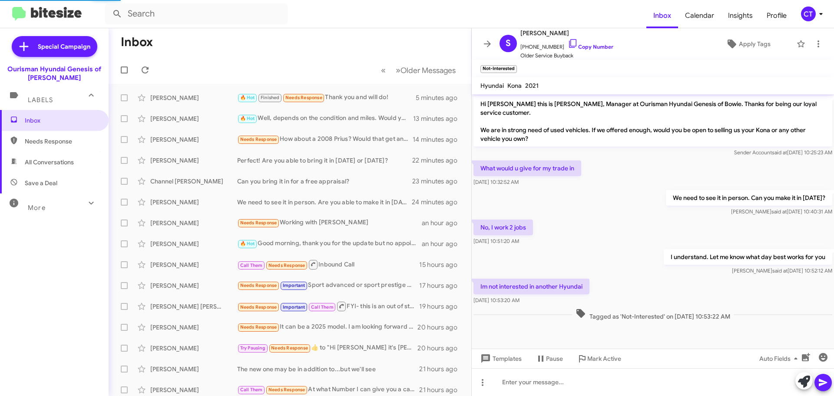
scroll to position [385, 0]
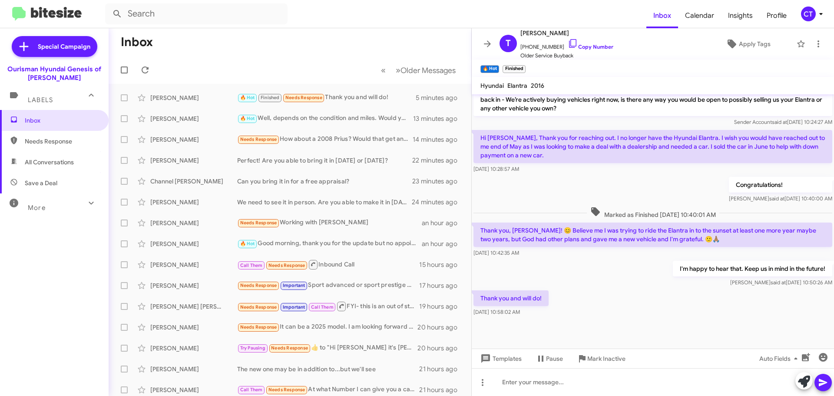
click at [810, 13] on div "CT" at bounding box center [808, 14] width 15 height 15
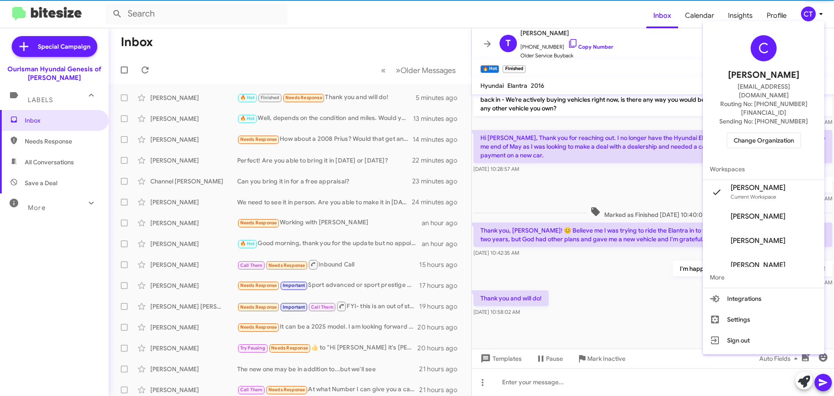
click at [770, 133] on span "Change Organization" at bounding box center [764, 140] width 60 height 15
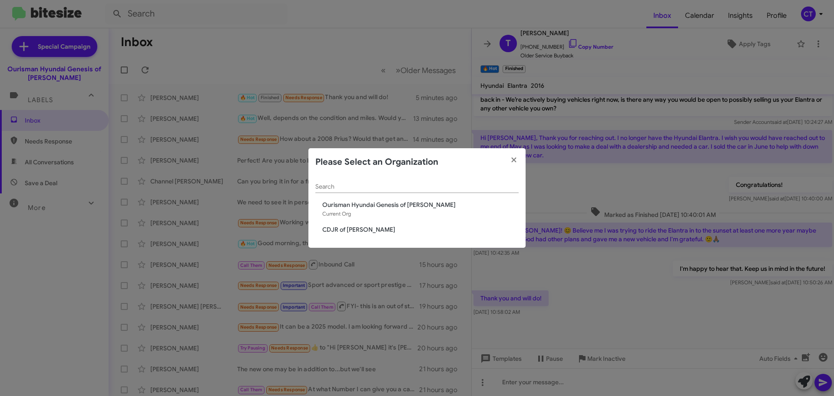
click at [338, 230] on span "CDJR of [PERSON_NAME]" at bounding box center [420, 229] width 196 height 9
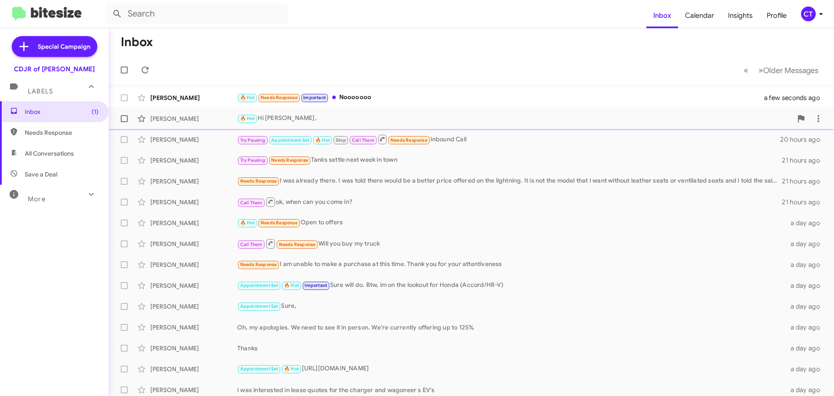
drag, startPoint x: 363, startPoint y: 106, endPoint x: 361, endPoint y: 112, distance: 6.7
click at [363, 106] on div "Juan Lemus 🔥 Hot Needs Response Important Nooooooo a few seconds ago" at bounding box center [472, 97] width 712 height 17
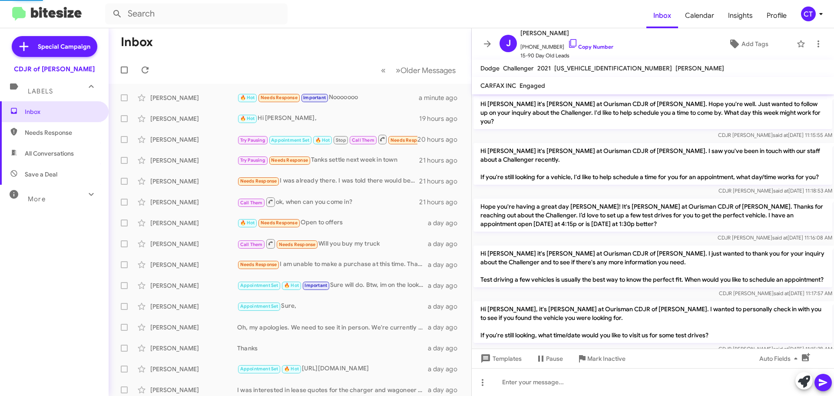
scroll to position [706, 0]
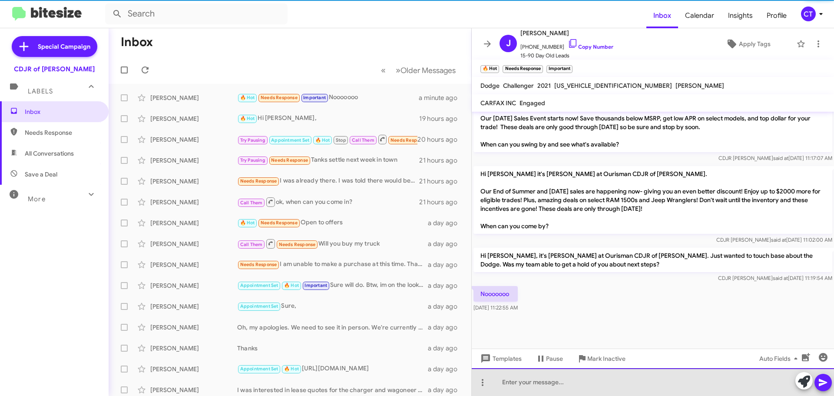
click at [567, 389] on div at bounding box center [653, 382] width 362 height 28
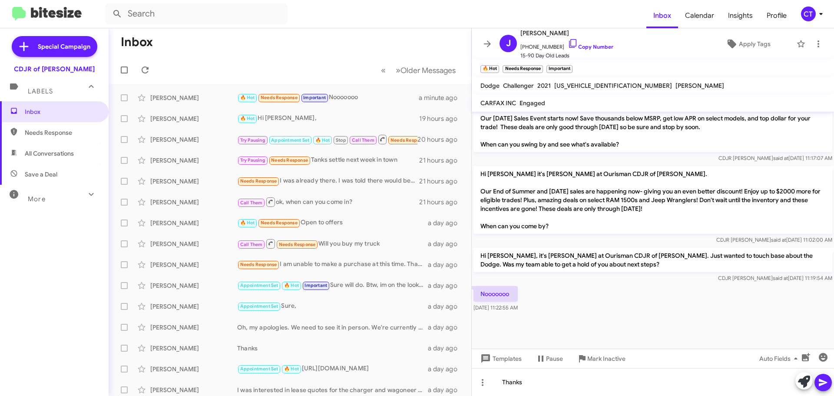
click at [816, 387] on button at bounding box center [823, 382] width 17 height 17
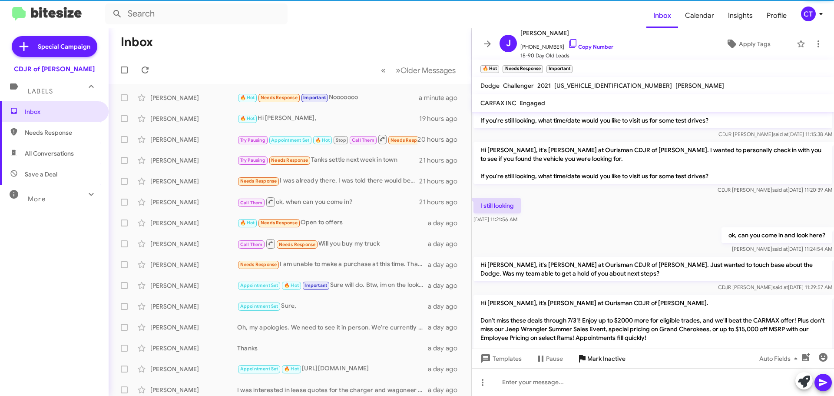
scroll to position [0, 0]
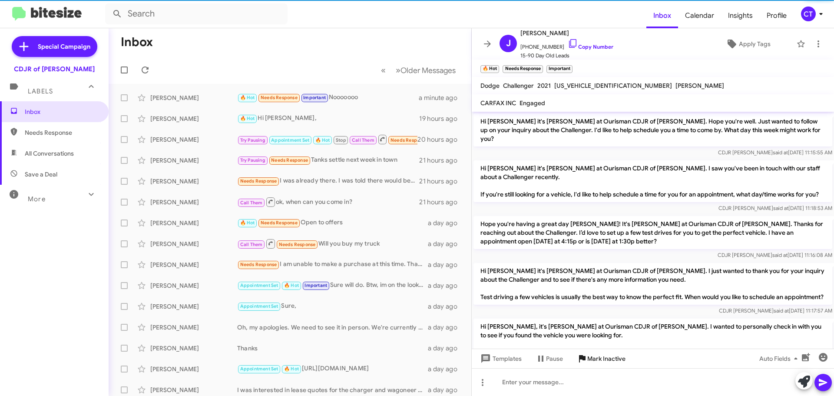
click at [610, 360] on span "Mark Inactive" at bounding box center [606, 359] width 38 height 16
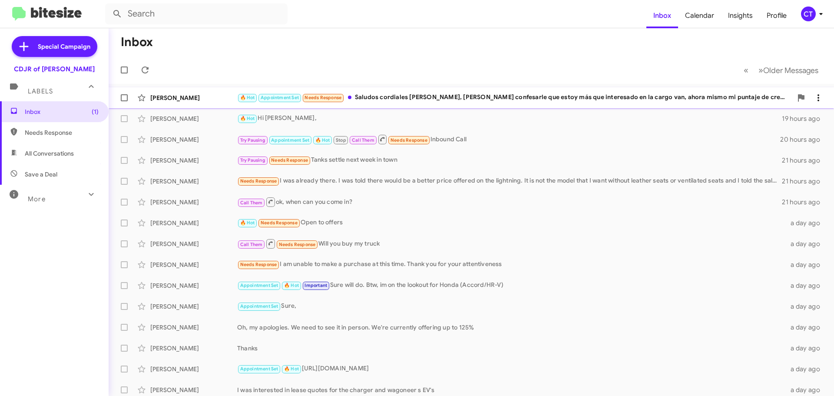
click at [449, 96] on div "🔥 Hot Appointment Set Needs Response Saludos cordiales Ciara Taylor, debo confe…" at bounding box center [514, 98] width 555 height 10
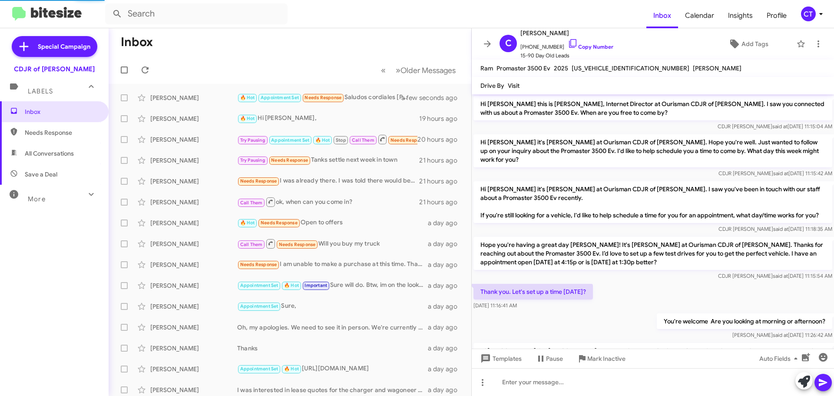
scroll to position [417, 0]
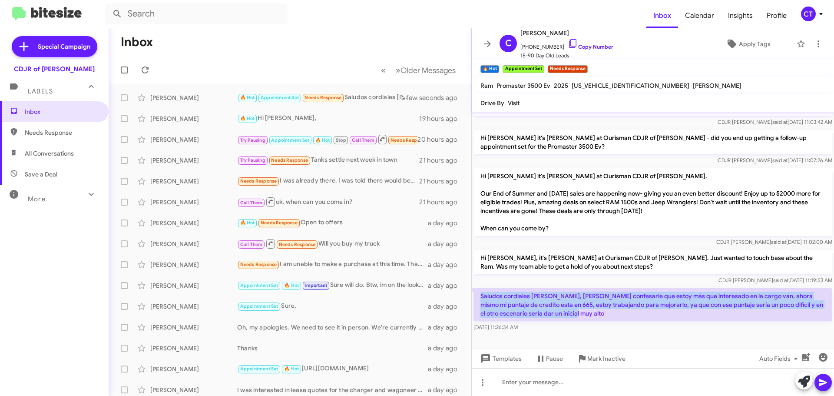
drag, startPoint x: 479, startPoint y: 293, endPoint x: 588, endPoint y: 316, distance: 111.1
click at [588, 316] on p "Saludos cordiales Ciara Taylor, debo confesarle que estoy más que interesado en…" at bounding box center [653, 304] width 359 height 33
copy p "Saludos cordiales Ciara Taylor, debo confesarle que estoy más que interesado en…"
click at [568, 43] on icon at bounding box center [573, 43] width 10 height 10
copy p "Saludos cordiales Ciara Taylor, debo confesarle que estoy más que interesado en…"
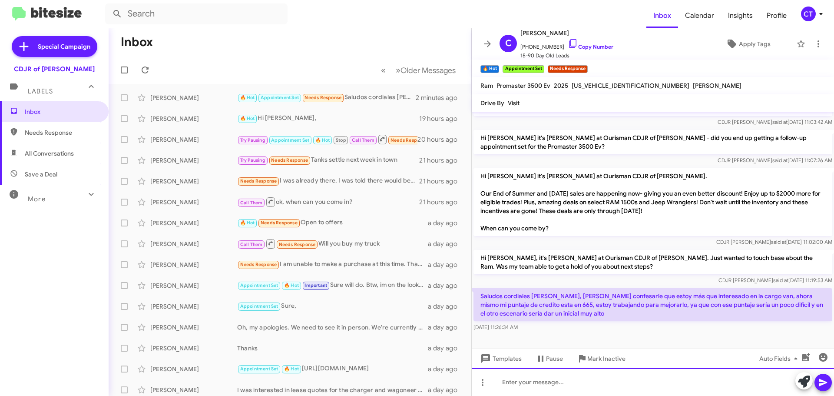
click at [534, 379] on div at bounding box center [653, 382] width 362 height 28
paste div
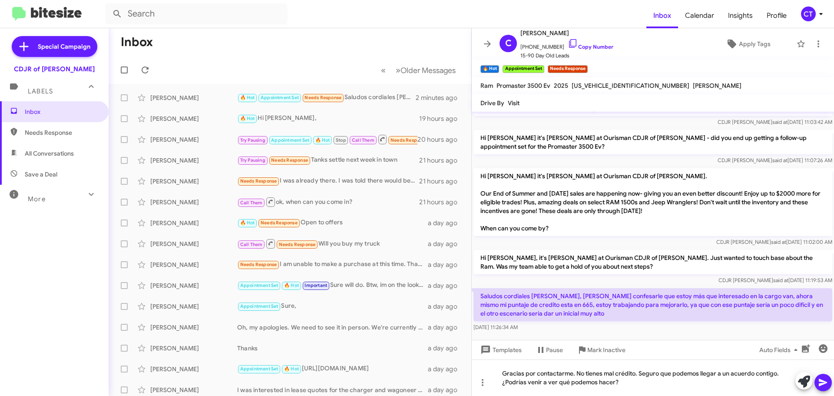
click at [822, 380] on icon at bounding box center [823, 382] width 10 height 10
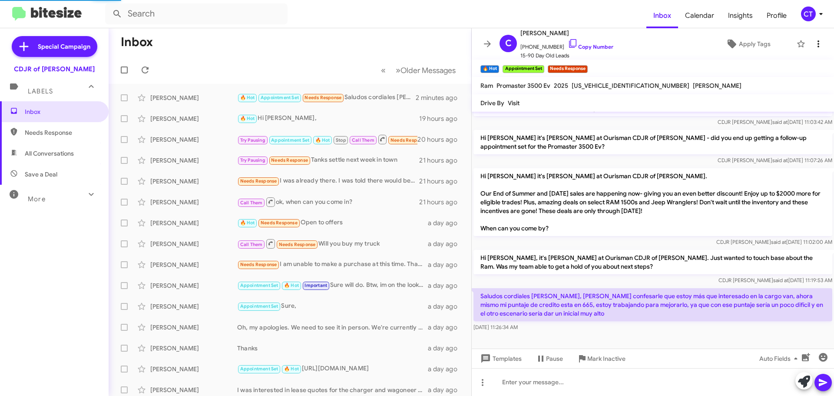
scroll to position [0, 0]
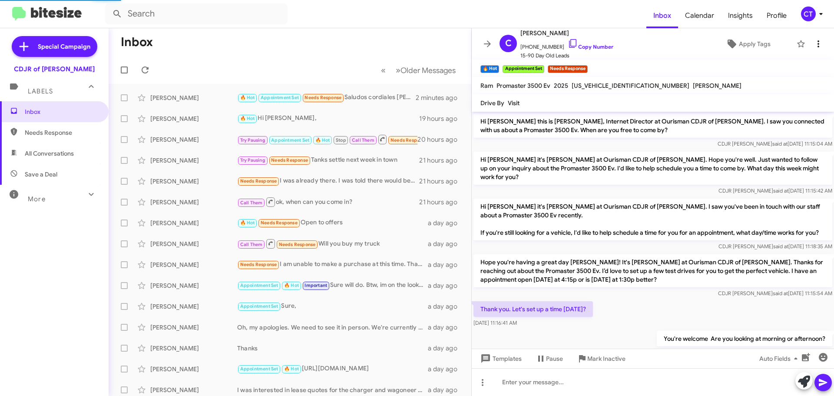
click at [813, 46] on icon at bounding box center [818, 44] width 10 height 10
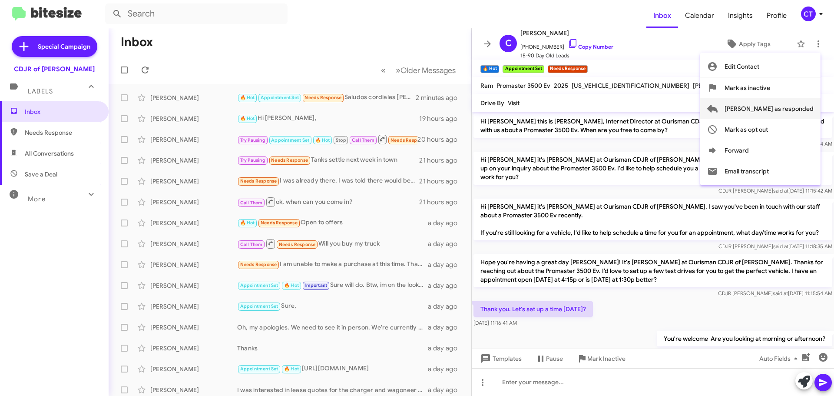
click at [790, 109] on span "Mark as responded" at bounding box center [769, 108] width 89 height 21
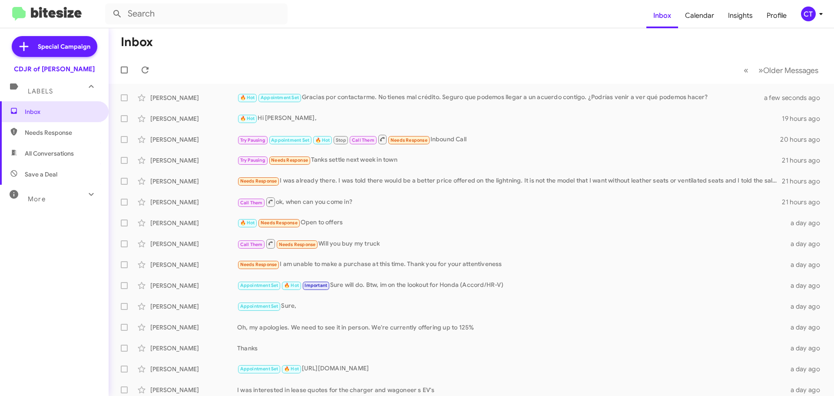
click at [818, 13] on icon at bounding box center [821, 14] width 10 height 10
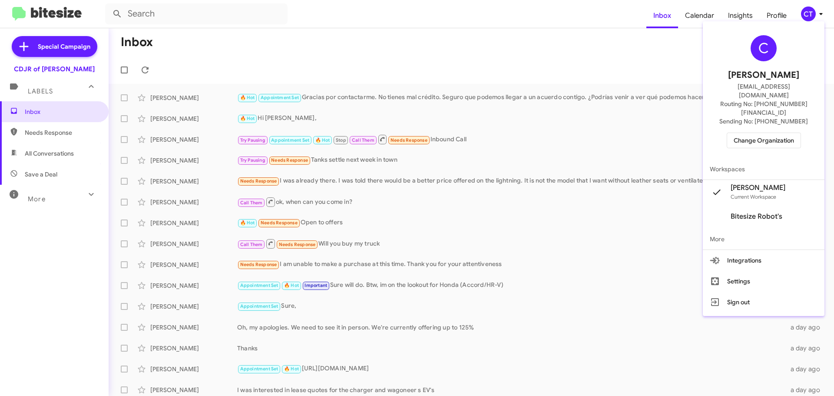
click at [766, 133] on span "Change Organization" at bounding box center [764, 140] width 60 height 15
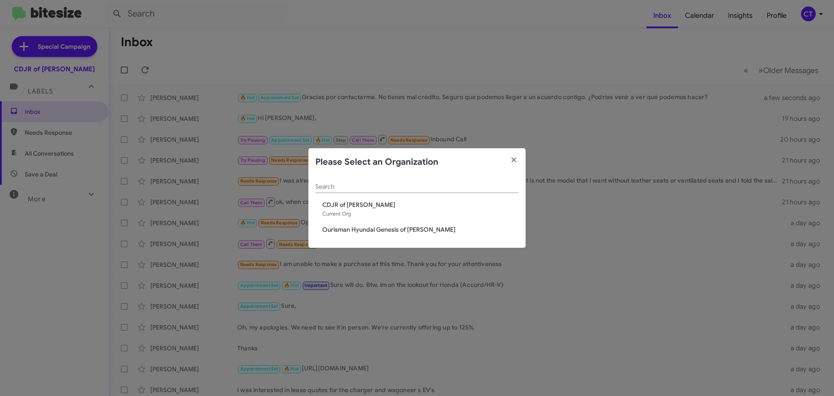
click at [395, 229] on span "Ourisman Hyundai Genesis of [PERSON_NAME]" at bounding box center [420, 229] width 196 height 9
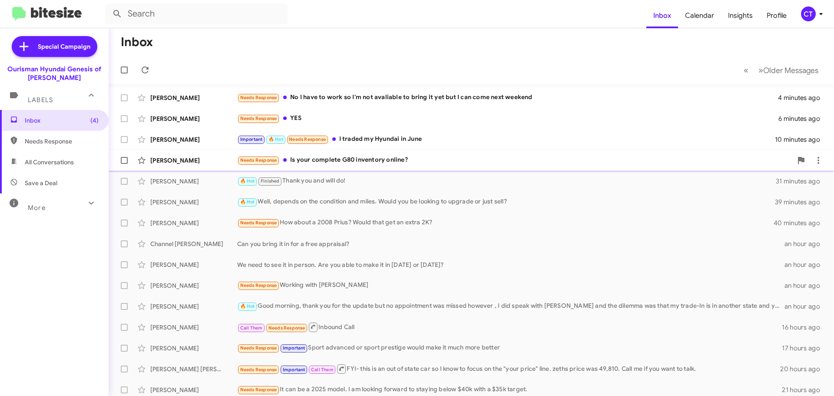
click at [387, 162] on div "Needs Response Is your complete G80 inventory online?" at bounding box center [514, 160] width 555 height 10
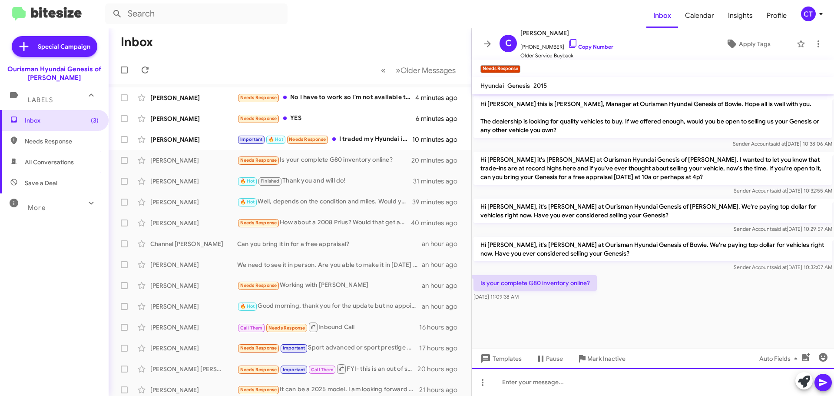
click at [600, 389] on div at bounding box center [653, 382] width 362 height 28
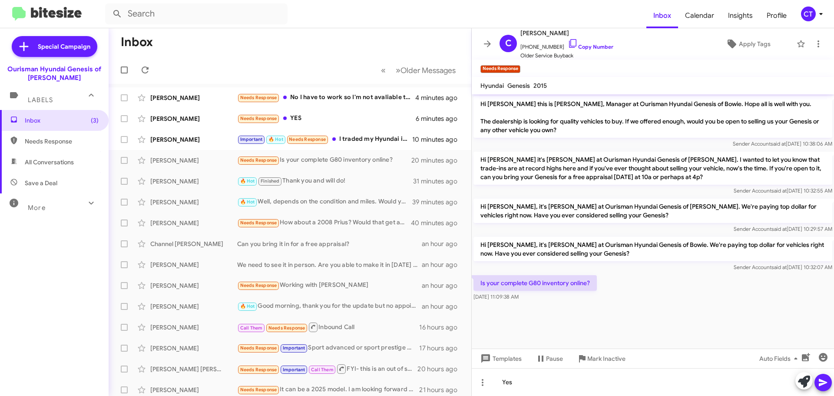
click at [829, 382] on button at bounding box center [823, 382] width 17 height 17
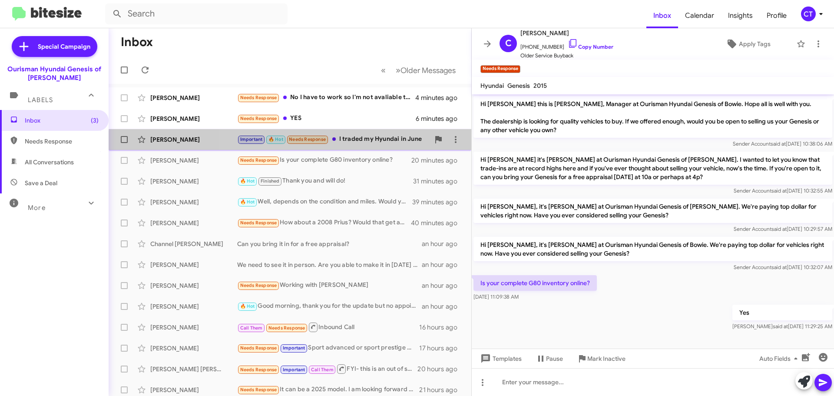
click at [359, 145] on div "Sylvia Lewis Important 🔥 Hot Needs Response I traded my Hyundai in June 10 minu…" at bounding box center [290, 139] width 349 height 17
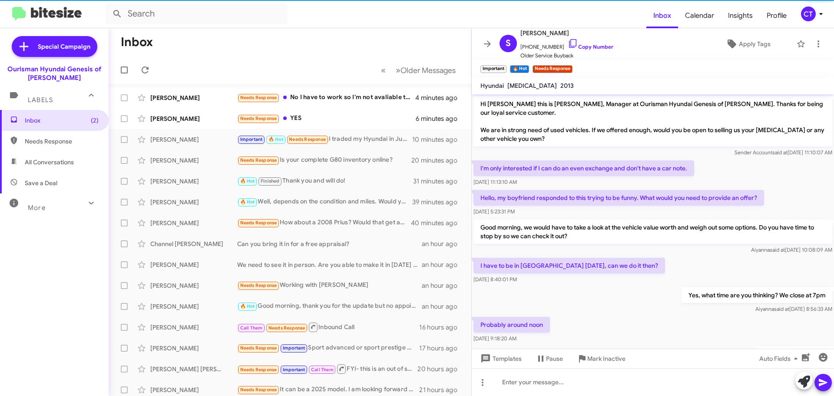
scroll to position [291, 0]
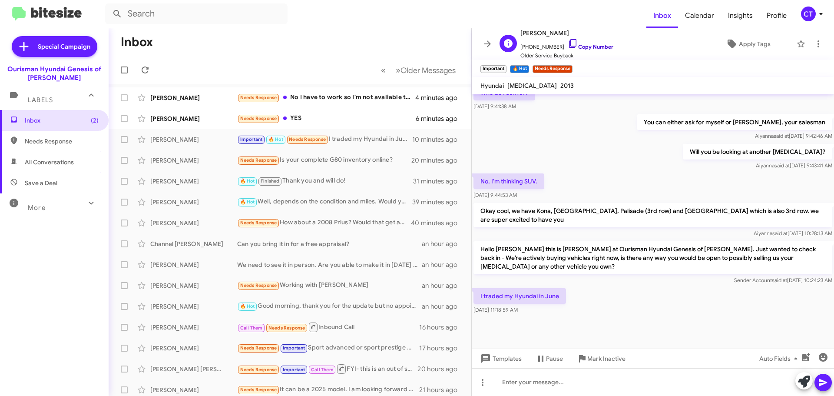
click at [569, 44] on icon at bounding box center [572, 43] width 7 height 9
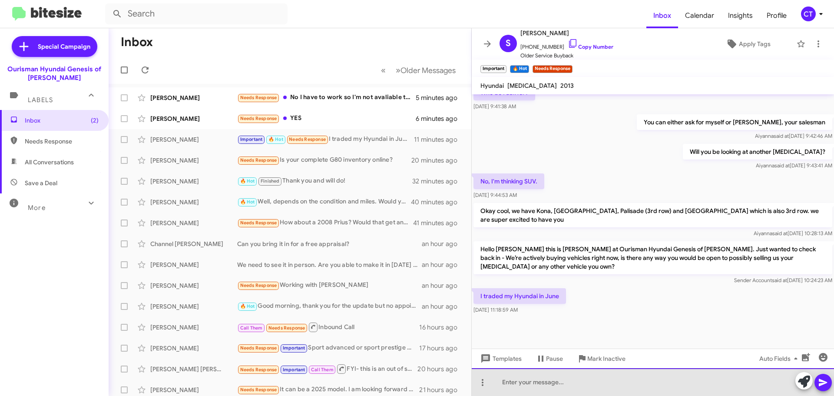
click at [531, 382] on div at bounding box center [653, 382] width 362 height 28
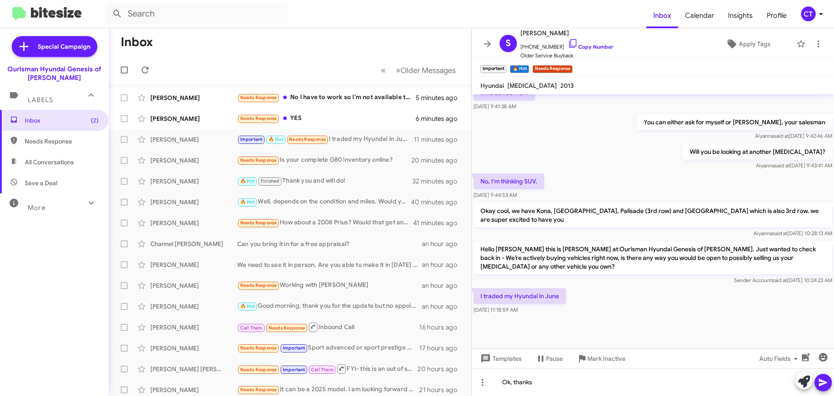
click at [825, 386] on icon at bounding box center [823, 382] width 10 height 10
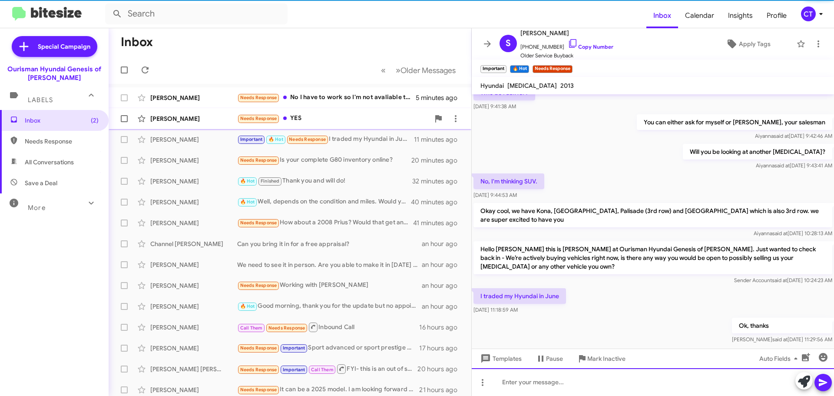
scroll to position [0, 0]
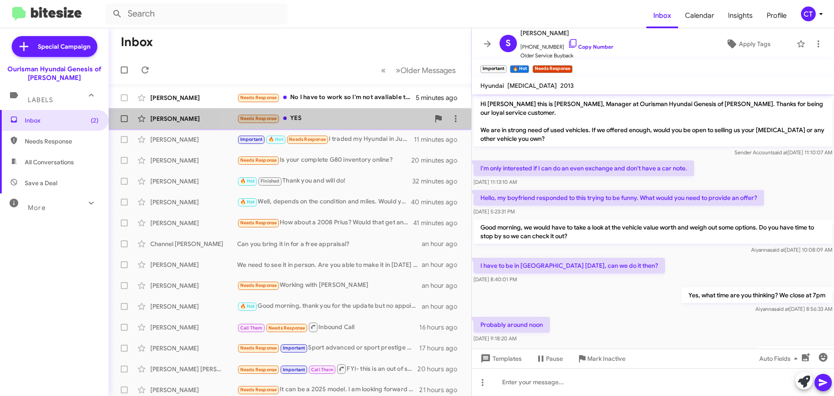
click at [333, 114] on div "Needs Response YES" at bounding box center [333, 118] width 192 height 10
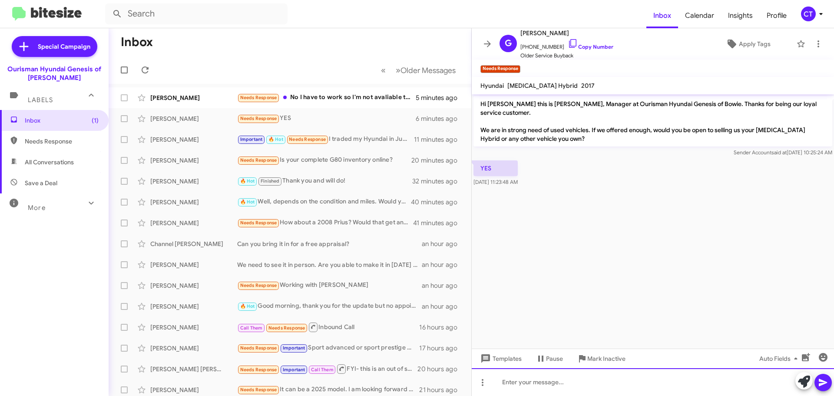
click at [585, 382] on div at bounding box center [653, 382] width 362 height 28
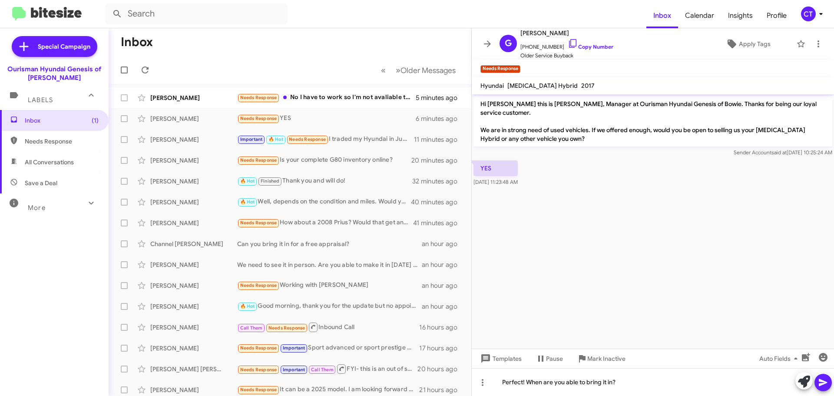
click at [824, 385] on icon at bounding box center [823, 382] width 10 height 10
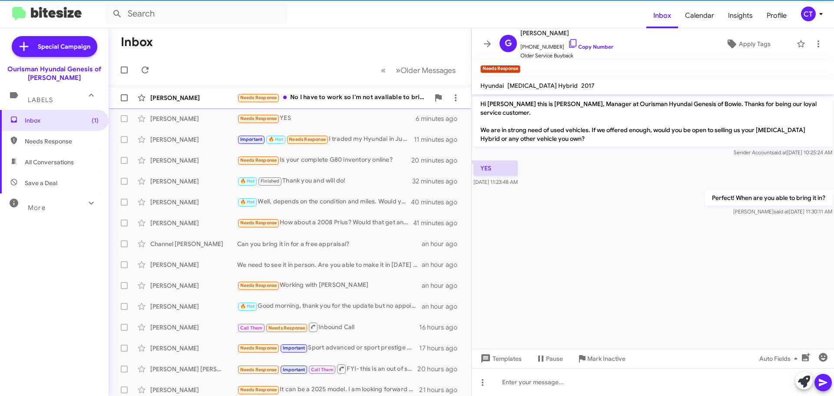
click at [311, 97] on div "Needs Response No I have to work so I'm not avaliable to bring it yet but I can…" at bounding box center [333, 98] width 192 height 10
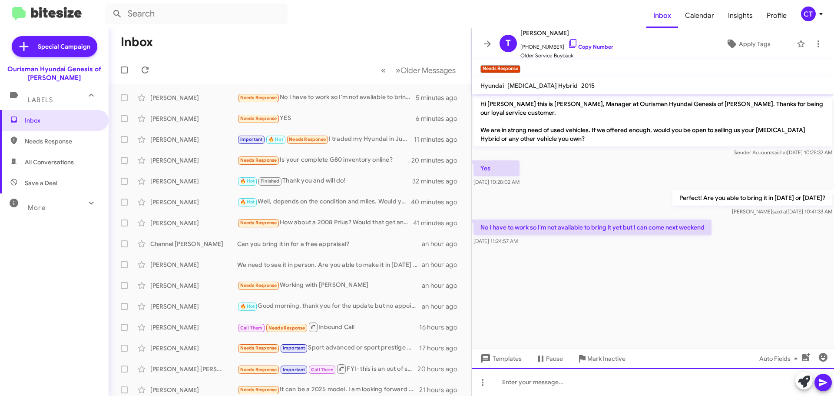
click at [580, 385] on div at bounding box center [653, 382] width 362 height 28
click at [531, 377] on div "Ok" at bounding box center [653, 382] width 362 height 28
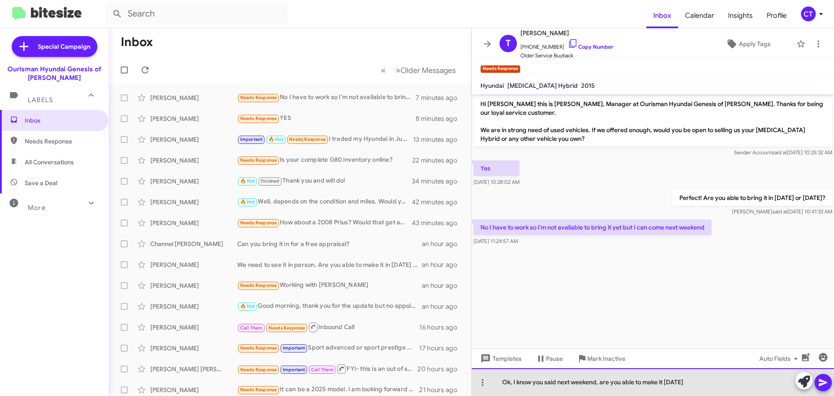
drag, startPoint x: 679, startPoint y: 381, endPoint x: 678, endPoint y: 393, distance: 11.7
click at [678, 381] on div "Ok, I know you said next weekend, are you able to make it this Sunday" at bounding box center [653, 382] width 362 height 28
click at [675, 384] on div "Ok, I know you said next weekend, are you able to make it this Sunday" at bounding box center [653, 382] width 362 height 28
click at [752, 387] on div "Ok, I know you said next weekend, are you able to make it this Saturday or Sund…" at bounding box center [653, 382] width 362 height 28
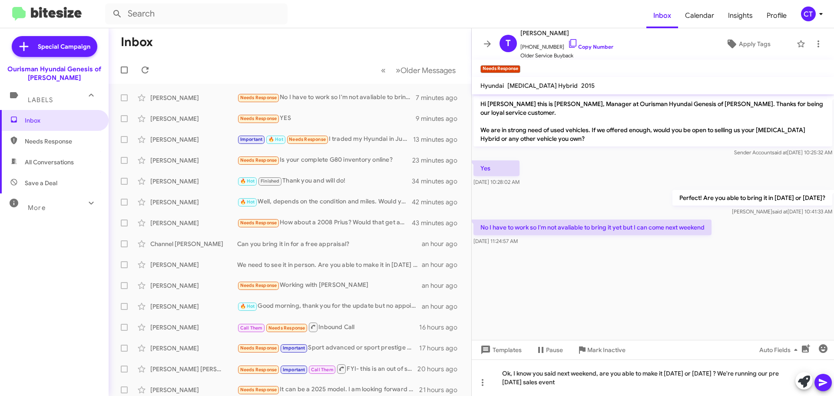
click at [830, 383] on button at bounding box center [823, 382] width 17 height 17
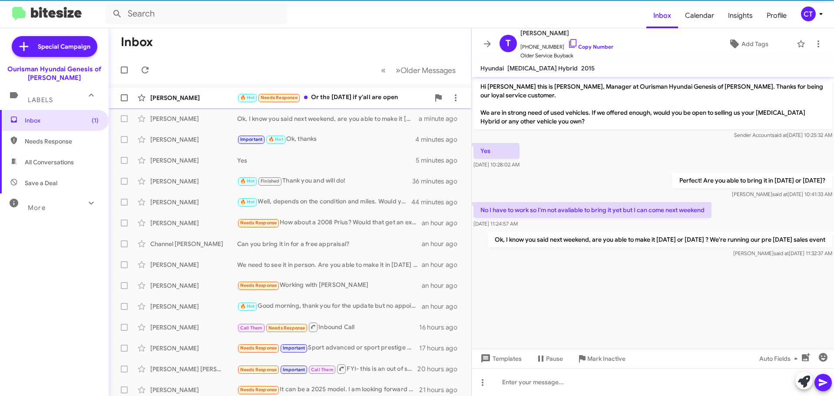
click at [328, 102] on div "🔥 Hot Needs Response Or the [DATE] if y'all are open" at bounding box center [333, 98] width 192 height 10
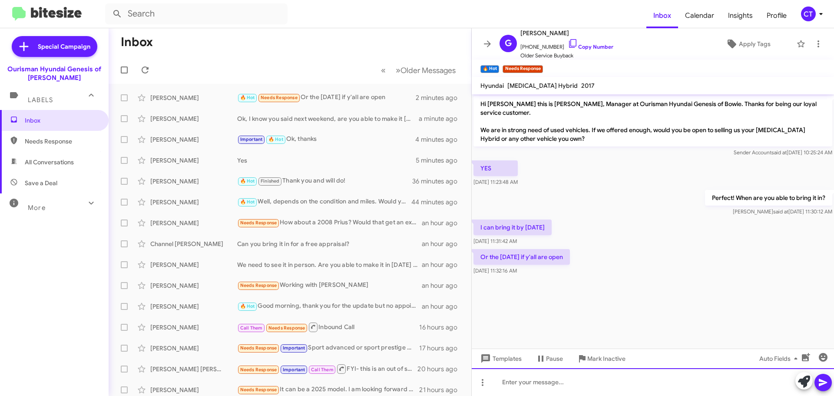
click at [530, 391] on div at bounding box center [653, 382] width 362 height 28
click at [547, 385] on div at bounding box center [653, 382] width 362 height 28
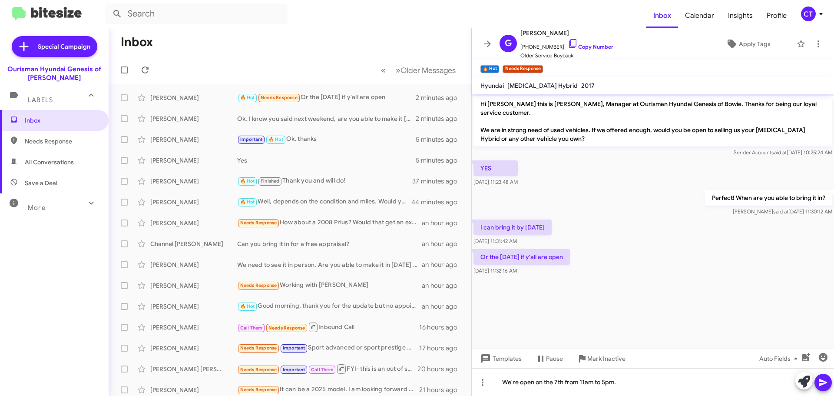
click at [817, 382] on button at bounding box center [823, 382] width 17 height 17
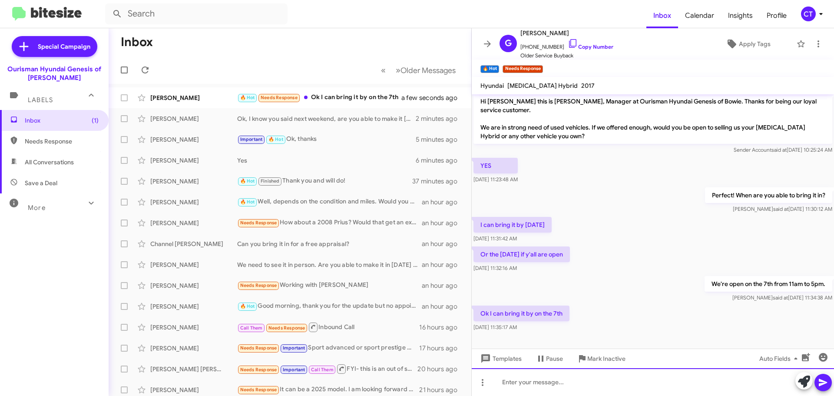
click at [529, 395] on div at bounding box center [653, 382] width 362 height 28
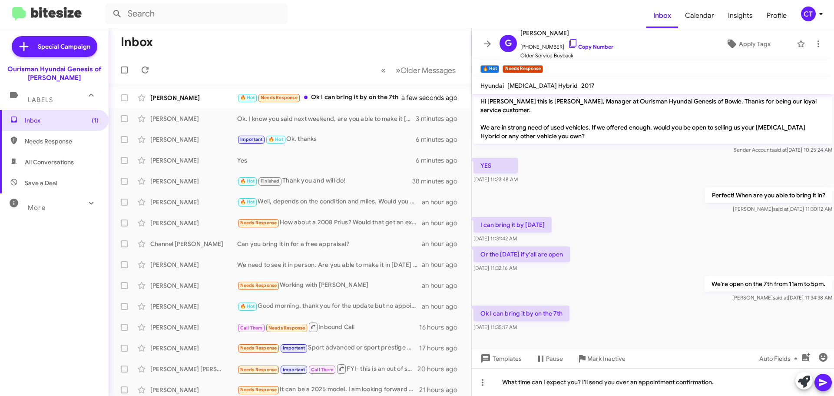
click at [820, 386] on icon at bounding box center [823, 382] width 8 height 7
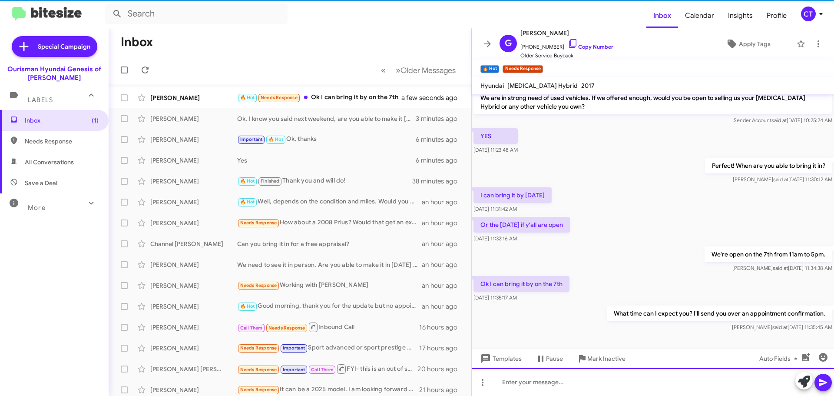
scroll to position [34, 0]
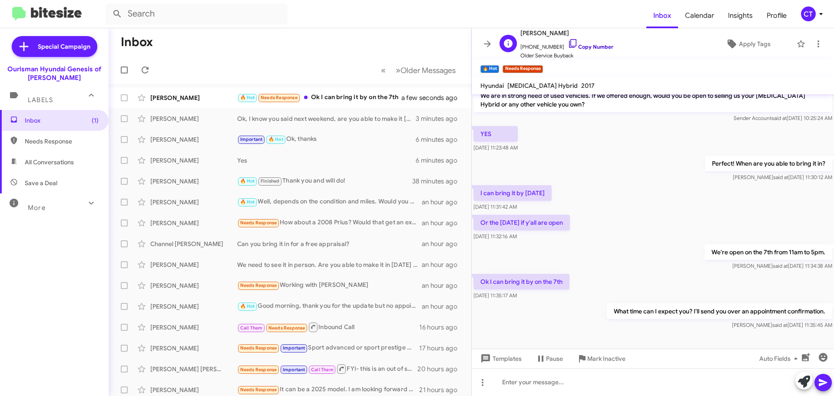
click at [568, 42] on icon at bounding box center [573, 43] width 10 height 10
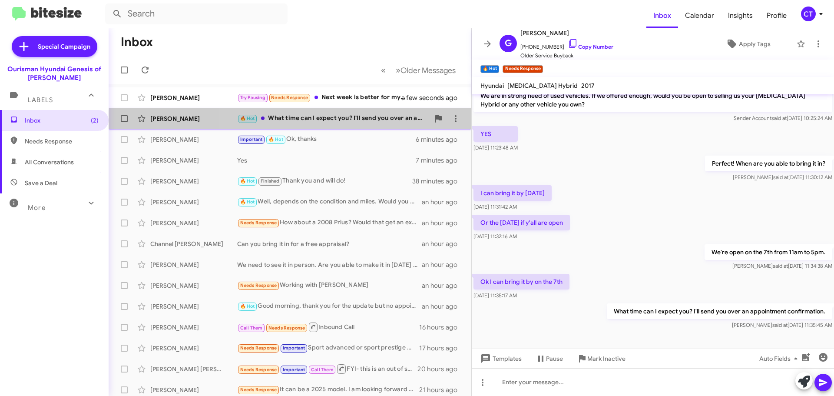
click at [354, 125] on div "[PERSON_NAME] 🔥 Hot What time can I expect you? I'll send you over an appointme…" at bounding box center [290, 118] width 349 height 17
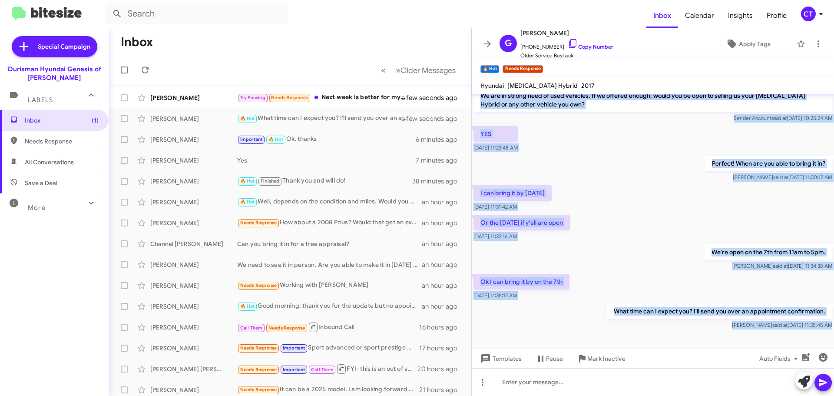
drag, startPoint x: 479, startPoint y: 105, endPoint x: 798, endPoint y: 340, distance: 396.5
click at [798, 341] on cdk-virtual-scroll-viewport "Hi [PERSON_NAME] this is [PERSON_NAME], Manager at Ourisman Hyundai Genesis of …" at bounding box center [653, 221] width 362 height 254
copy div "Hi [PERSON_NAME] this is [PERSON_NAME], Manager at Ourisman Hyundai Genesis of …"
click at [348, 96] on div "Try Pausing Needs Response Next week is better for myself and husband" at bounding box center [333, 98] width 192 height 10
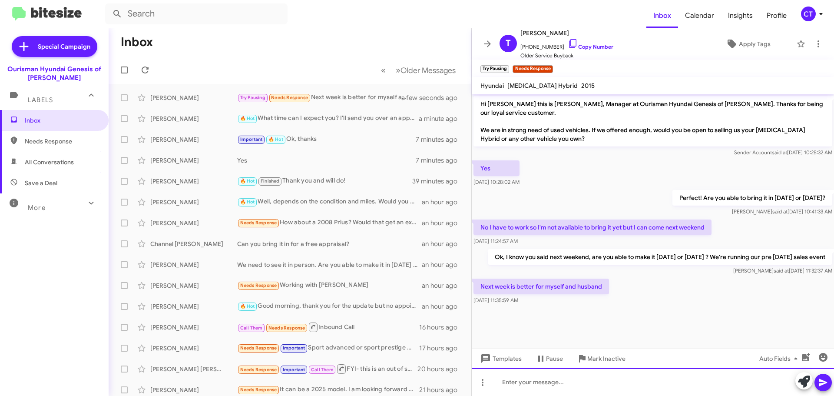
click at [541, 385] on div at bounding box center [653, 382] width 362 height 28
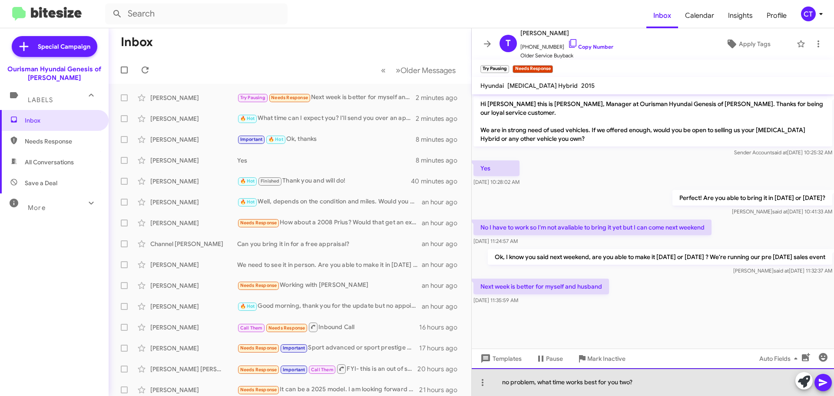
click at [642, 385] on div "no problem, what time works best for you two?" at bounding box center [653, 382] width 362 height 28
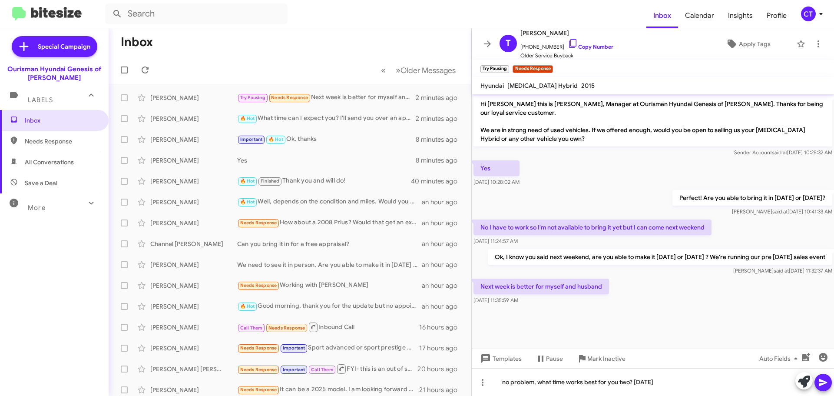
click at [829, 387] on button at bounding box center [823, 382] width 17 height 17
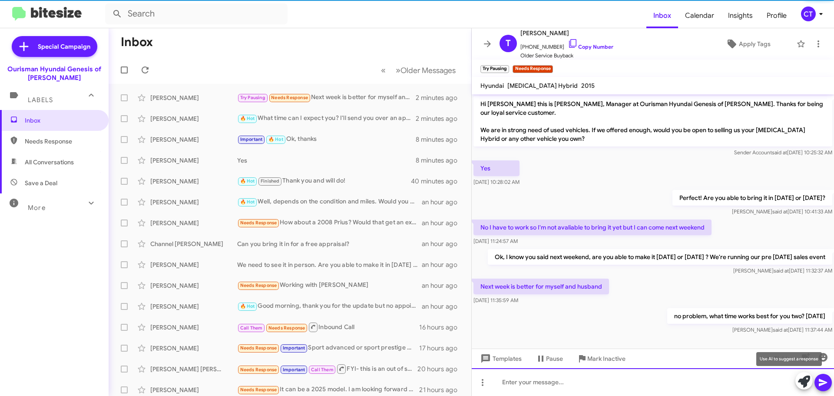
scroll to position [11, 0]
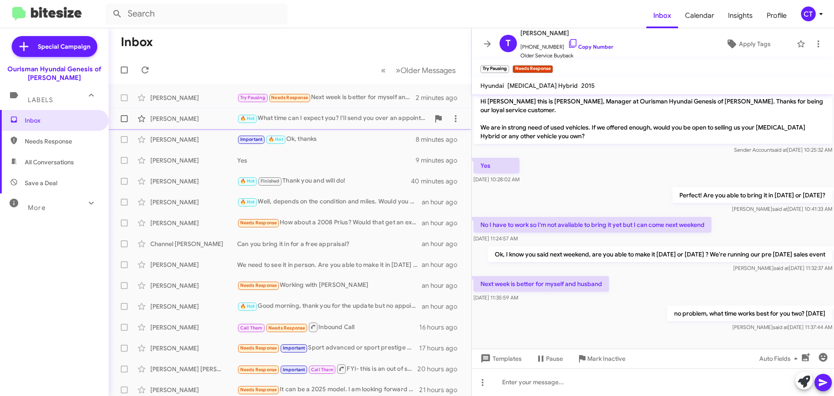
click at [325, 123] on div "🔥 Hot What time can I expect you? I'll send you over an appointment confirmatio…" at bounding box center [333, 118] width 192 height 10
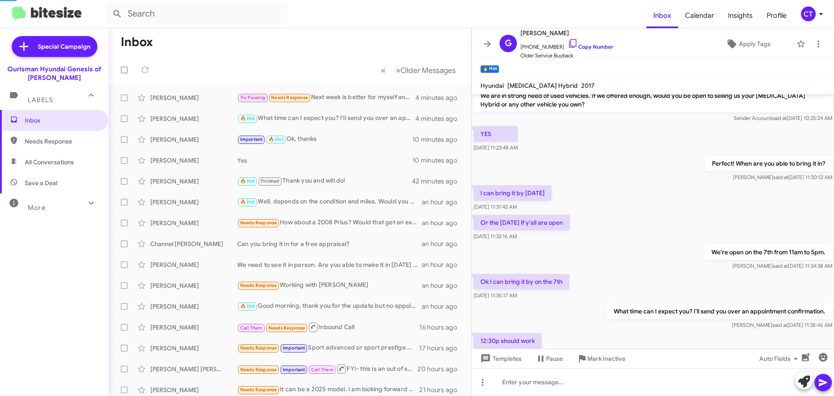
scroll to position [66, 0]
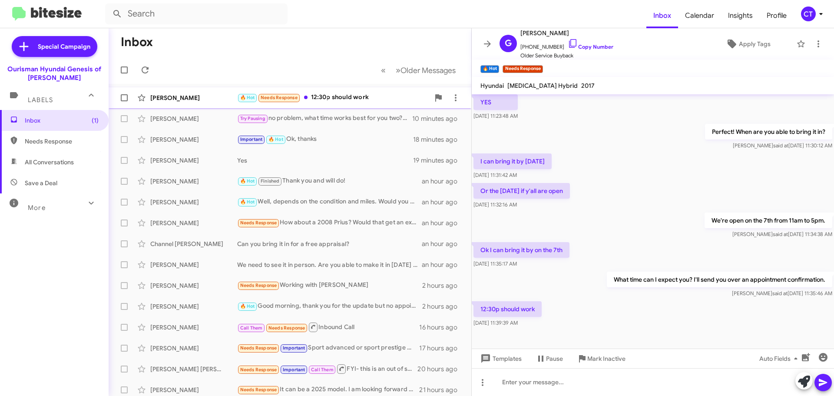
click at [349, 100] on div "🔥 Hot Needs Response 12:30p should work" at bounding box center [333, 98] width 192 height 10
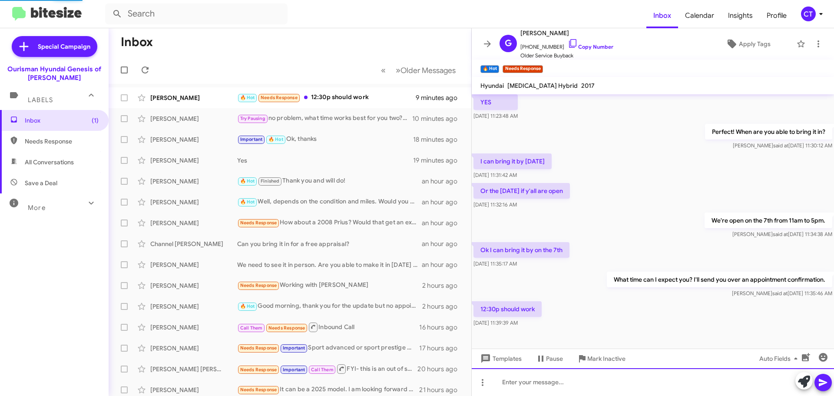
click at [556, 383] on div at bounding box center [653, 382] width 362 height 28
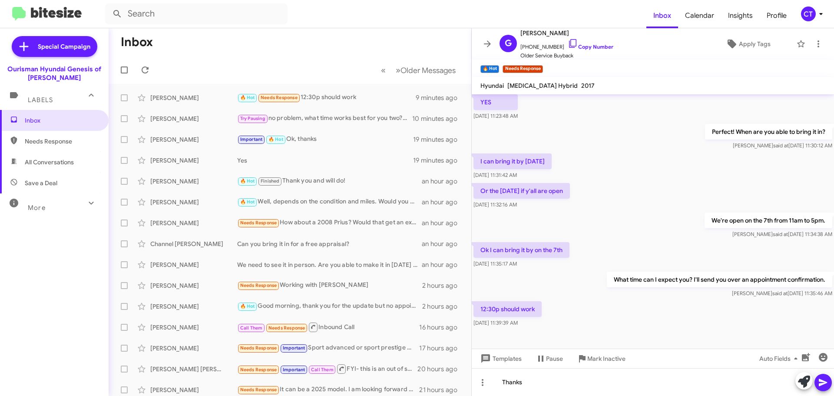
click at [823, 386] on icon at bounding box center [823, 382] width 10 height 10
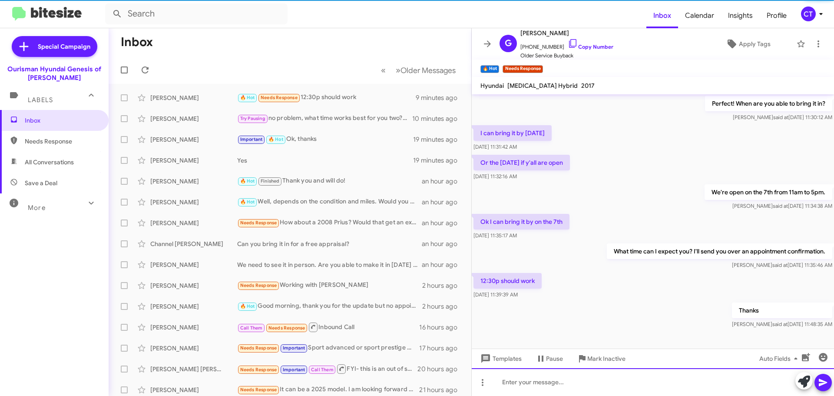
scroll to position [98, 0]
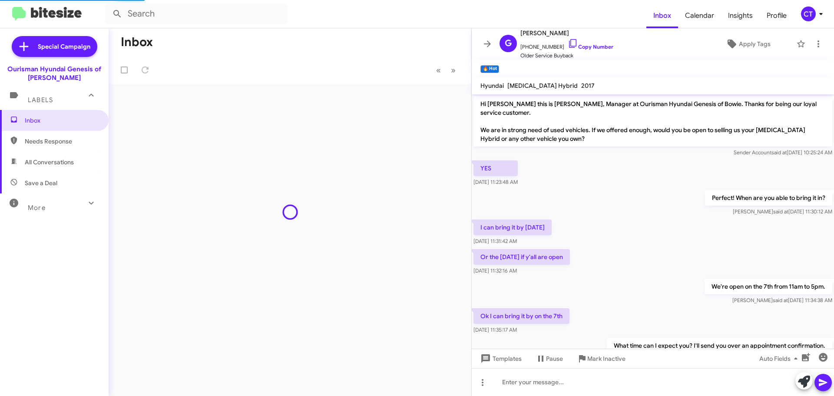
scroll to position [98, 0]
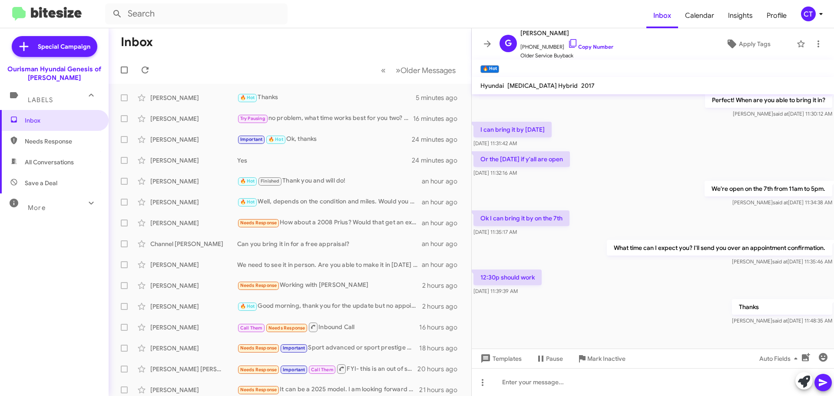
click at [809, 13] on div "CT" at bounding box center [808, 14] width 15 height 15
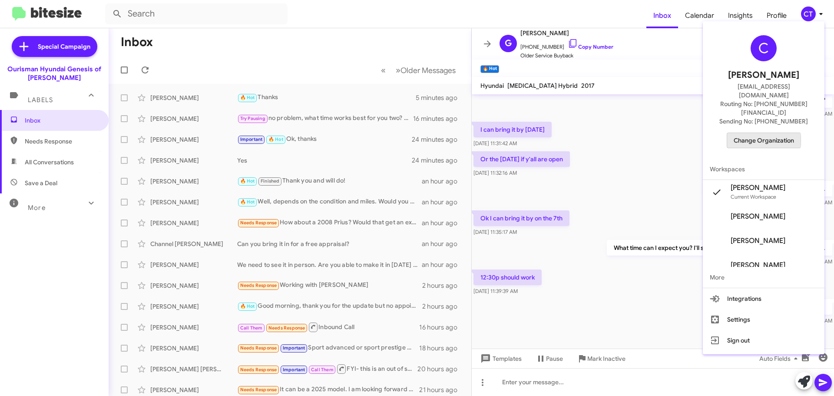
click at [767, 133] on span "Change Organization" at bounding box center [764, 140] width 60 height 15
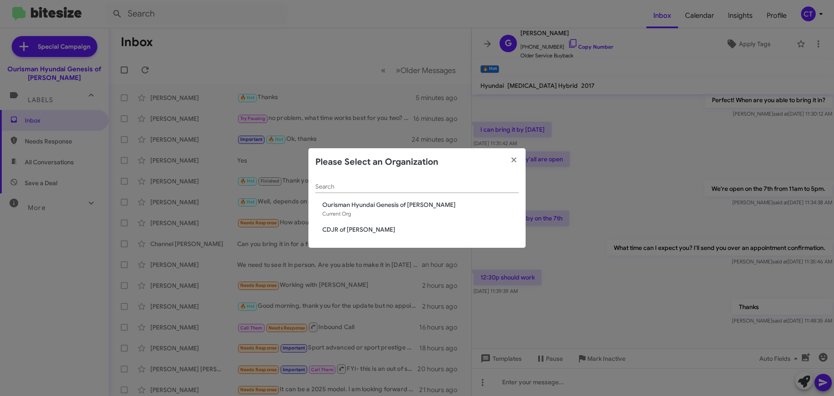
click at [339, 229] on span "CDJR of [PERSON_NAME]" at bounding box center [420, 229] width 196 height 9
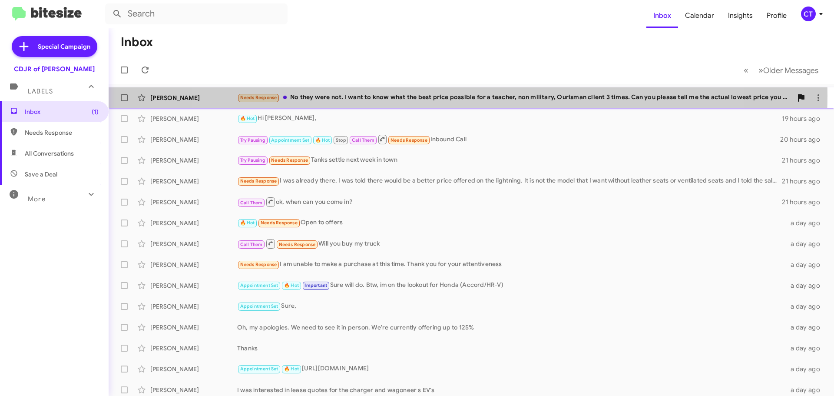
drag, startPoint x: 454, startPoint y: 96, endPoint x: 439, endPoint y: 101, distance: 16.6
click at [454, 95] on div "Needs Response No they were not. I want to know what the best price possible fo…" at bounding box center [514, 98] width 555 height 10
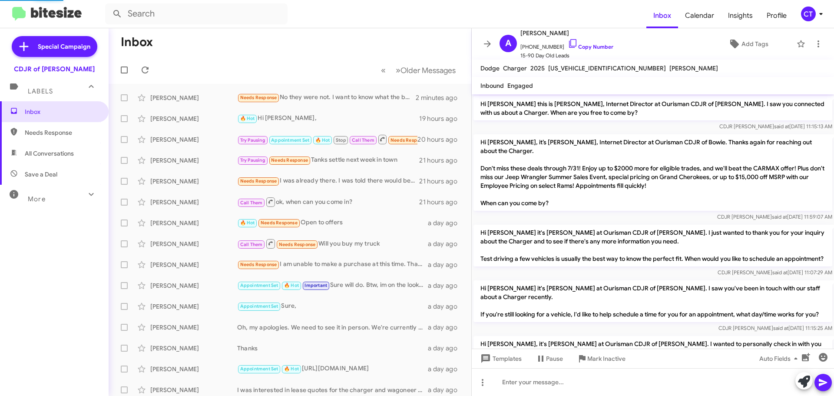
scroll to position [390, 0]
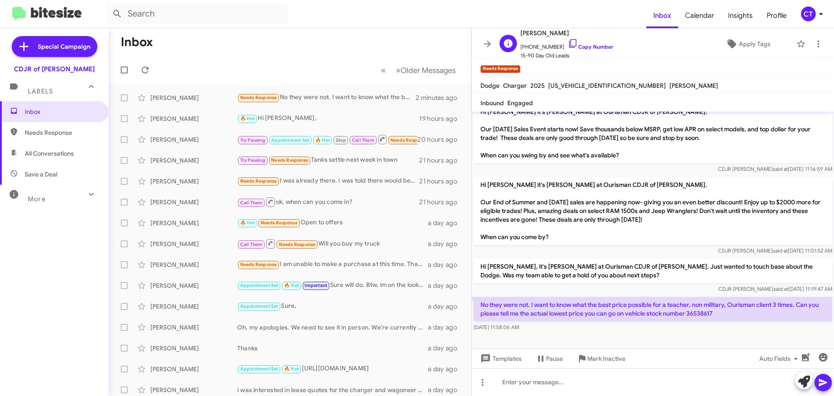
drag, startPoint x: 565, startPoint y: 41, endPoint x: 558, endPoint y: 43, distance: 6.7
click at [568, 41] on icon at bounding box center [573, 43] width 10 height 10
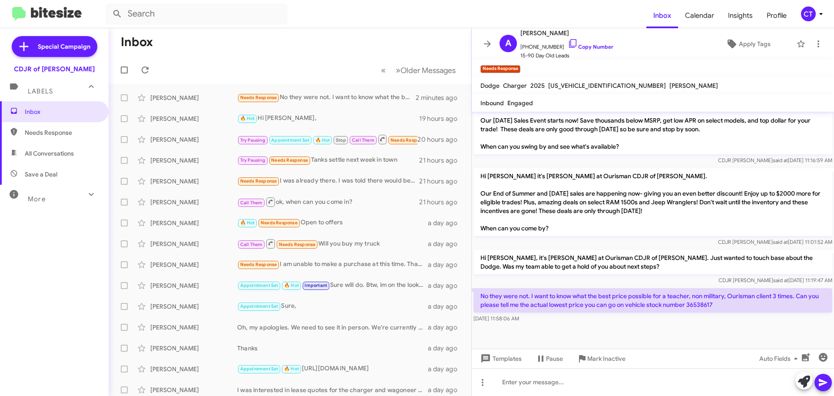
scroll to position [408, 0]
drag, startPoint x: 481, startPoint y: 255, endPoint x: 657, endPoint y: 320, distance: 188.2
click at [657, 320] on div "Hi Amy this is Ciara Taylor, Internet Director at Ourisman CDJR of Bowie. I saw…" at bounding box center [653, 19] width 362 height 612
copy div "Hi Amy, it's Ciara Taylor at Ourisman CDJR of Bowie. Just wanted to touch base …"
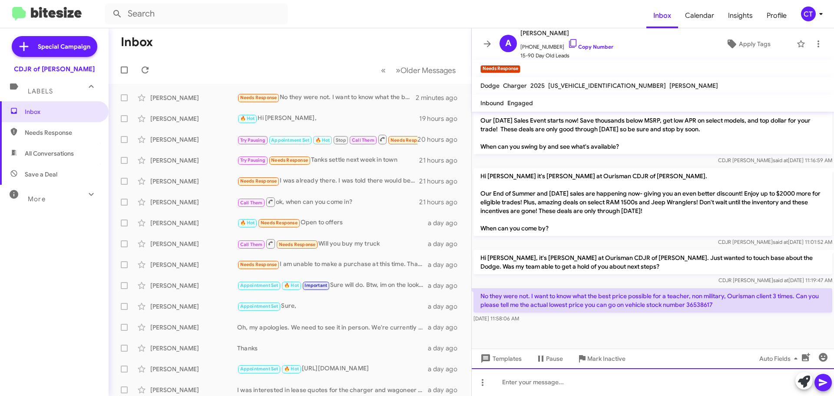
click at [536, 379] on div at bounding box center [653, 382] width 362 height 28
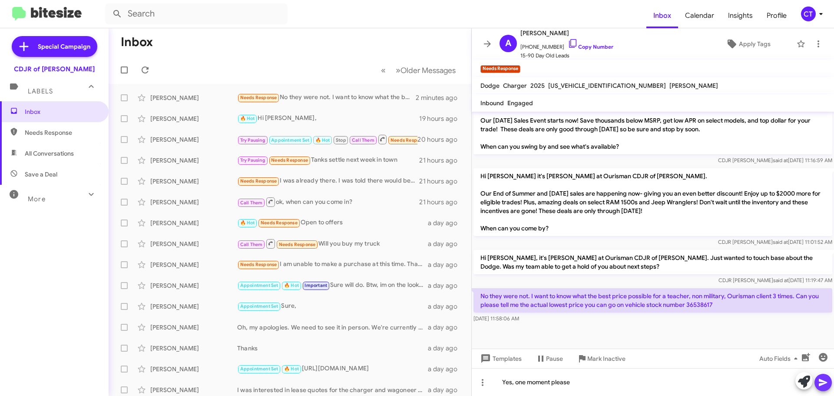
click at [822, 386] on icon at bounding box center [823, 382] width 10 height 10
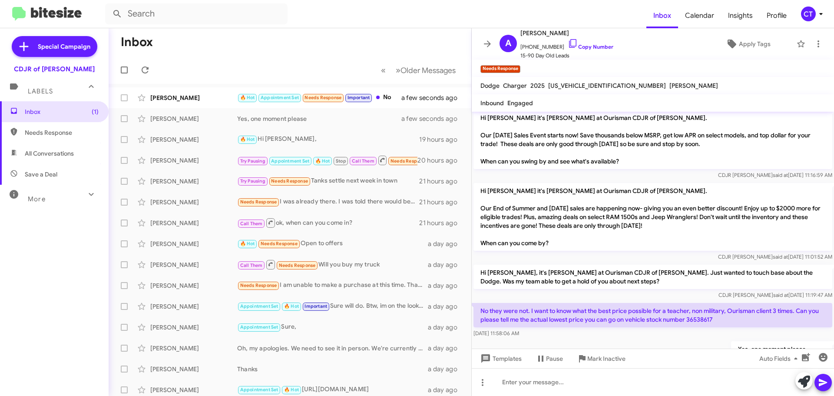
scroll to position [439, 0]
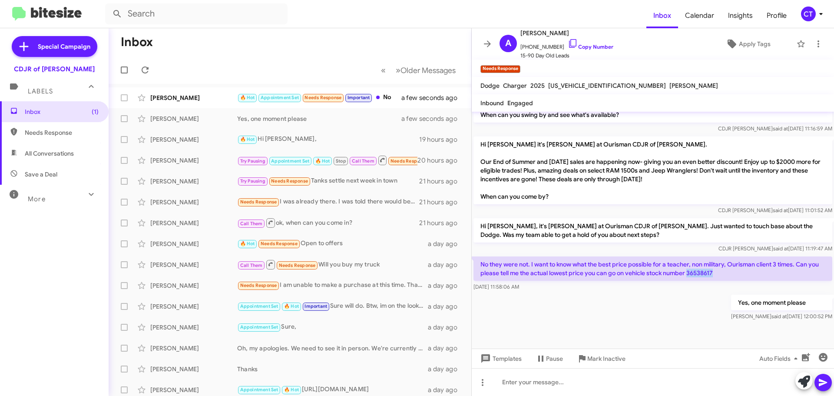
drag, startPoint x: 728, startPoint y: 273, endPoint x: 701, endPoint y: 275, distance: 27.0
click at [701, 275] on p "No they were not. I want to know what the best price possible for a teacher, no…" at bounding box center [653, 268] width 359 height 24
copy p "36538617"
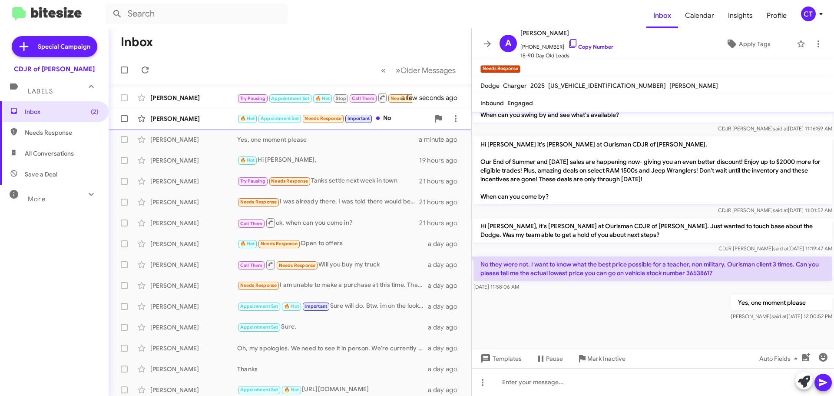
click at [205, 121] on div "[PERSON_NAME]" at bounding box center [193, 118] width 87 height 9
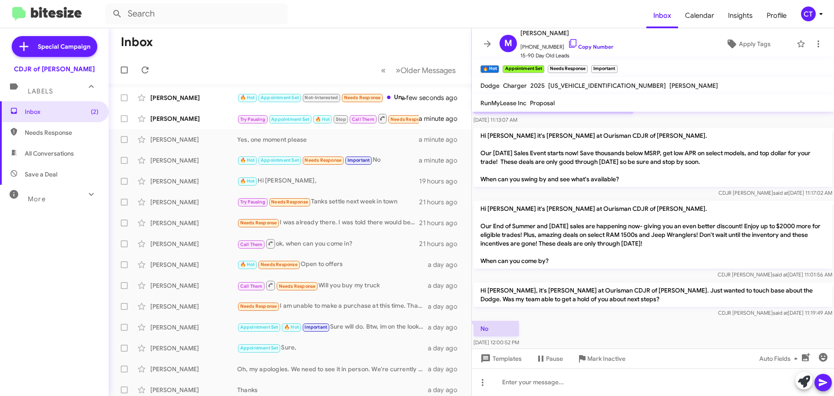
scroll to position [711, 0]
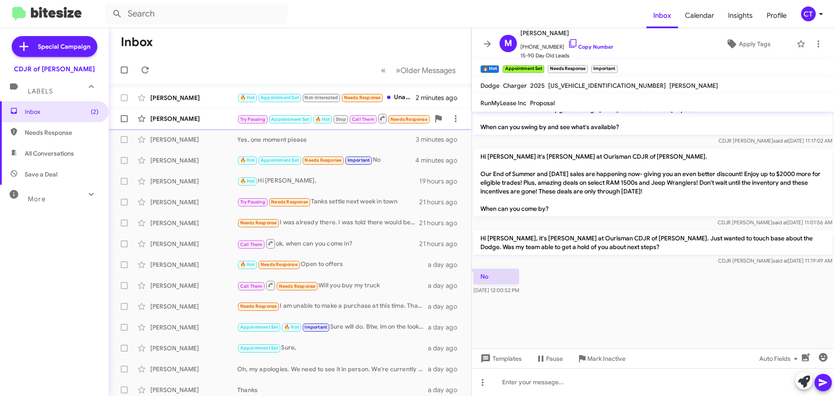
click at [199, 124] on div "Victor Cuello Try Pausing Appointment Set 🔥 Hot Stop Call Them Needs Response I…" at bounding box center [290, 118] width 349 height 17
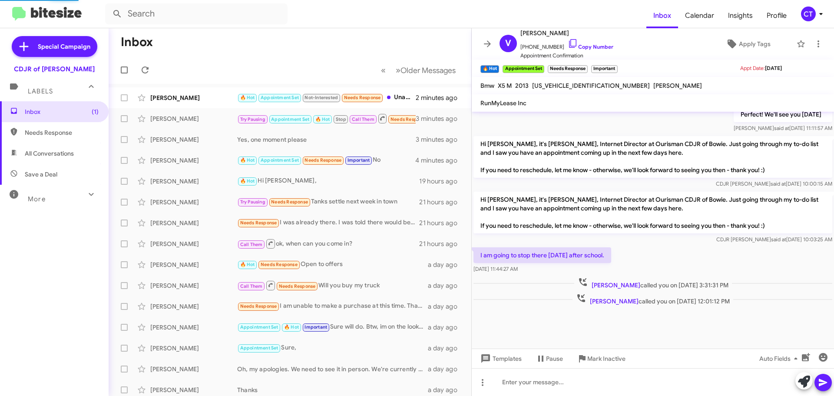
scroll to position [614, 0]
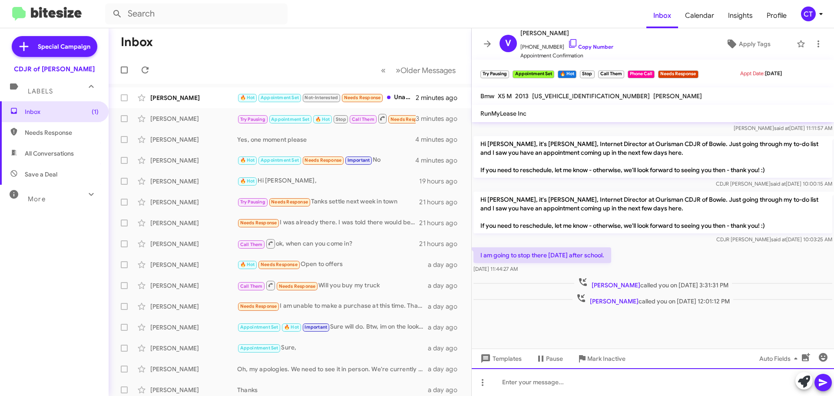
click at [566, 377] on div at bounding box center [653, 382] width 362 height 28
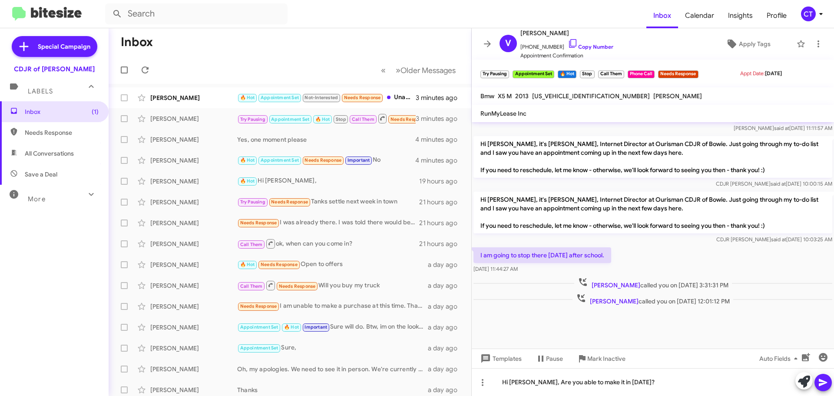
click at [820, 380] on icon at bounding box center [823, 382] width 8 height 7
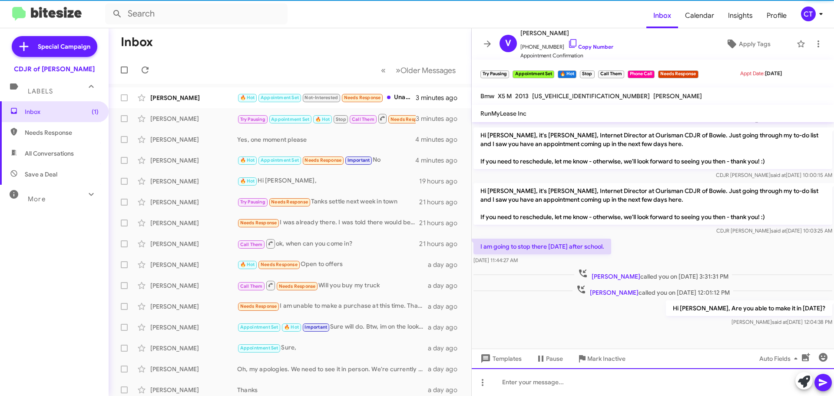
scroll to position [0, 0]
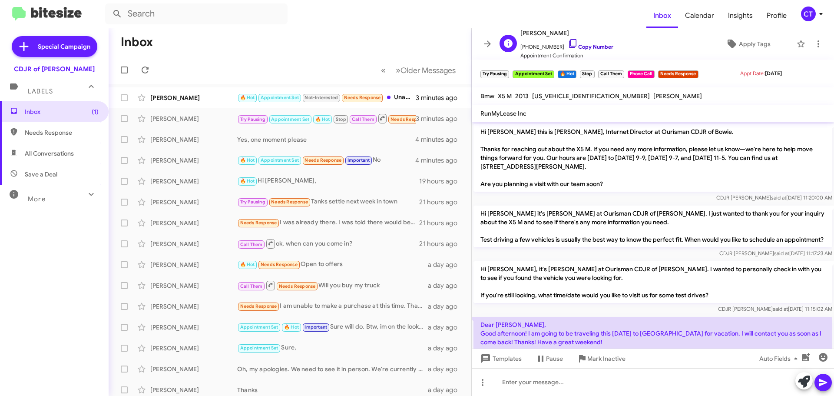
click at [568, 43] on icon at bounding box center [573, 43] width 10 height 10
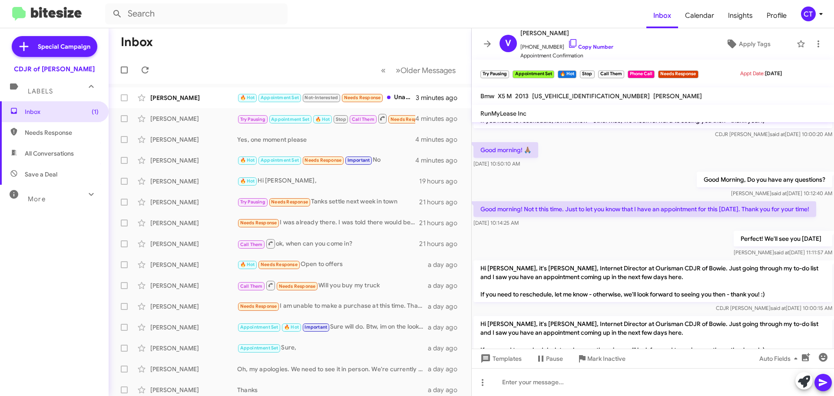
scroll to position [646, 0]
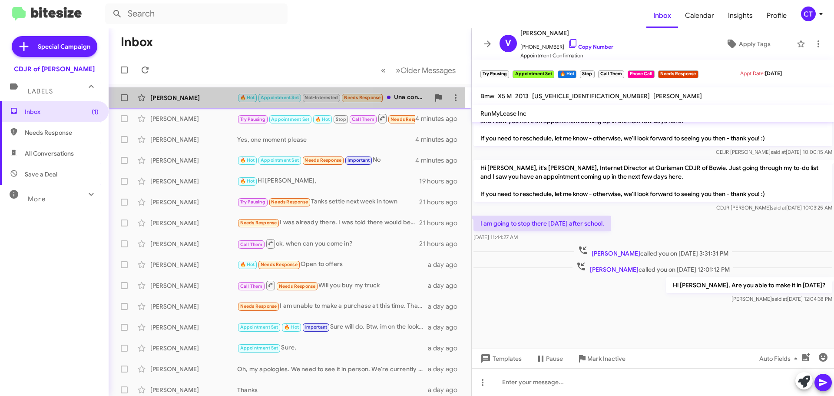
click at [198, 96] on div "Cristian Acosta" at bounding box center [193, 97] width 87 height 9
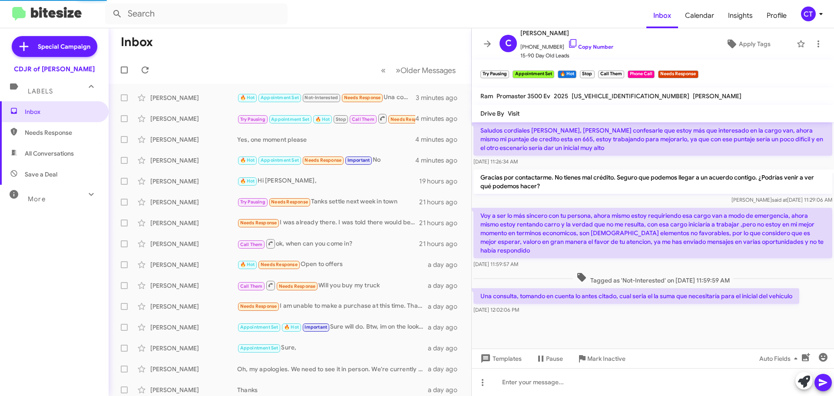
scroll to position [582, 0]
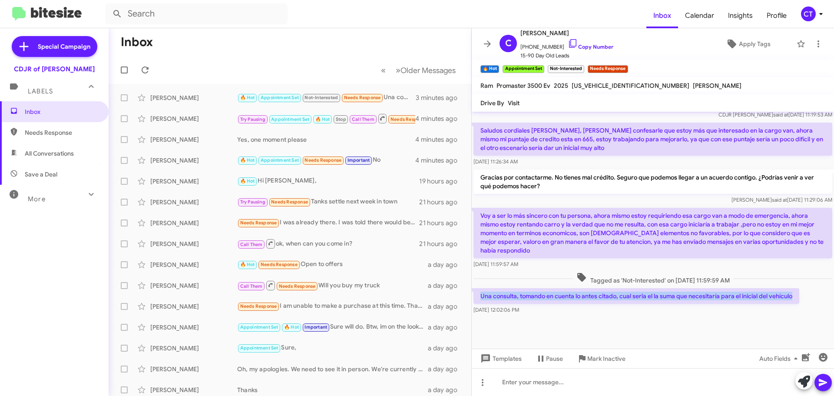
drag, startPoint x: 796, startPoint y: 285, endPoint x: 481, endPoint y: 290, distance: 314.6
click at [481, 290] on p "Una consulta, tomando en cuenta lo antes citado, cual seria el la suma que nece…" at bounding box center [637, 296] width 326 height 16
copy p "Una consulta, tomando en cuenta lo antes citado, cual seria el la suma que nece…"
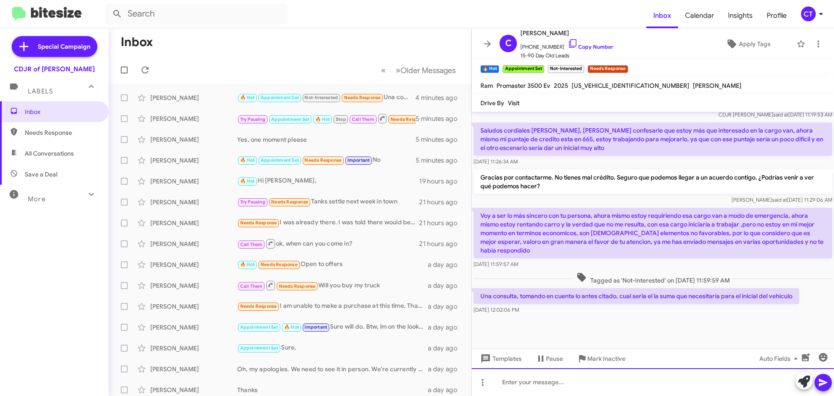
click at [545, 381] on div at bounding box center [653, 382] width 362 height 28
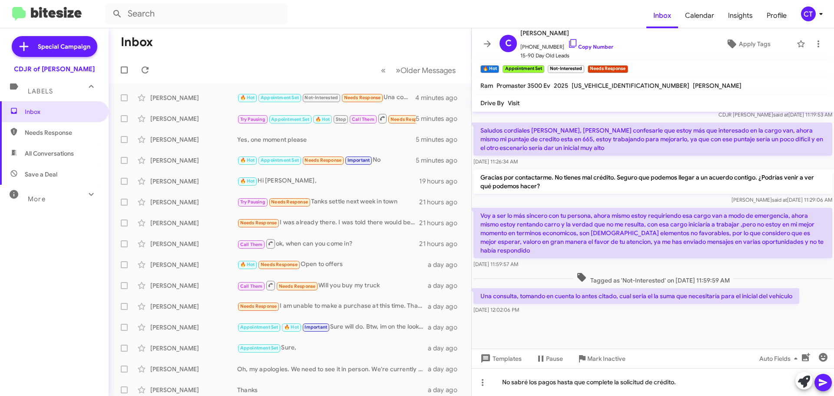
click at [821, 384] on icon at bounding box center [823, 382] width 8 height 7
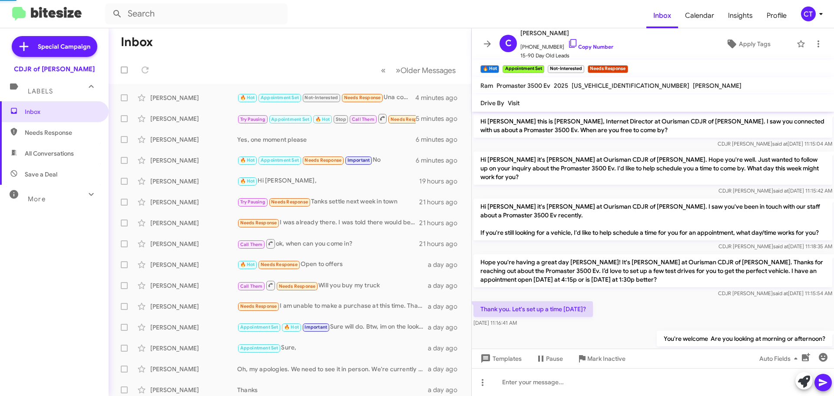
scroll to position [605, 0]
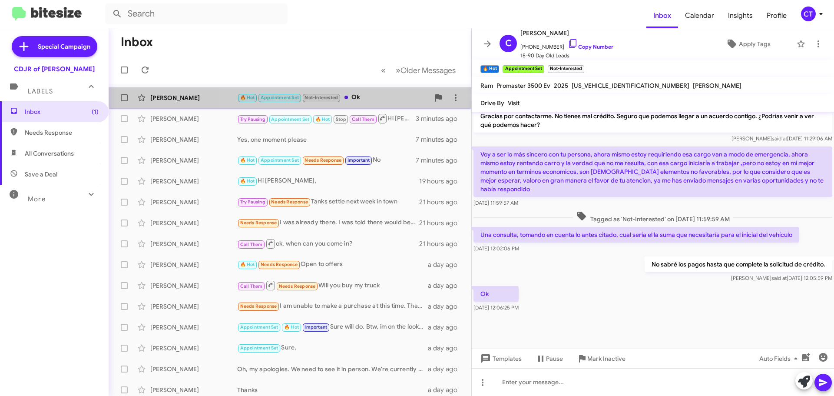
click at [353, 92] on div "Cristian Acosta 🔥 Hot Appointment Set Not-Interested Ok 2 minutes ago" at bounding box center [290, 97] width 349 height 17
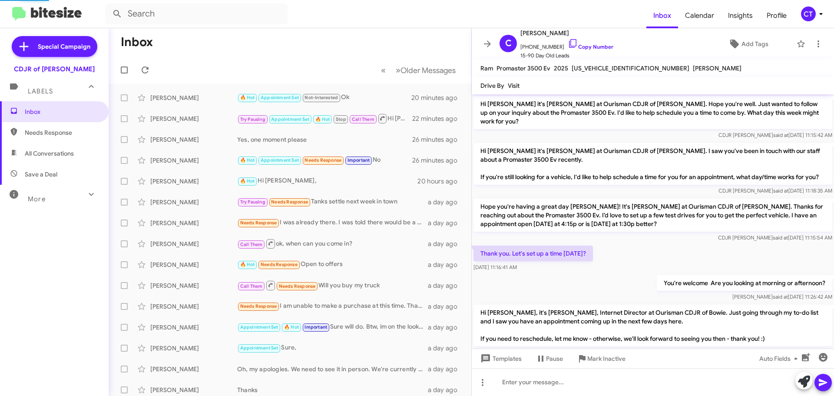
scroll to position [553, 0]
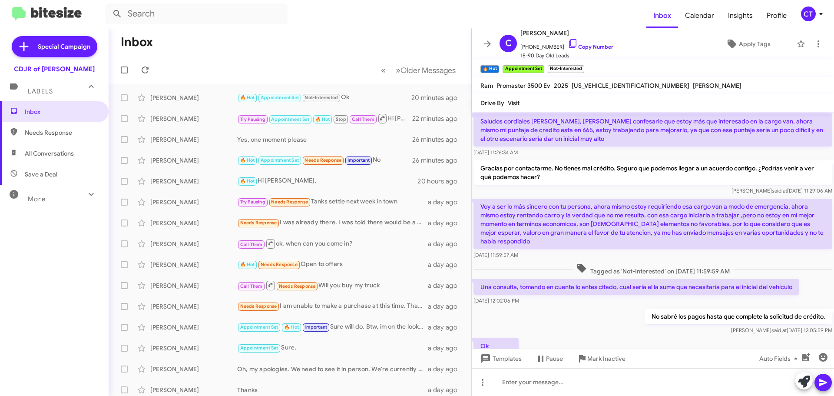
click at [813, 17] on div "CT" at bounding box center [808, 14] width 15 height 15
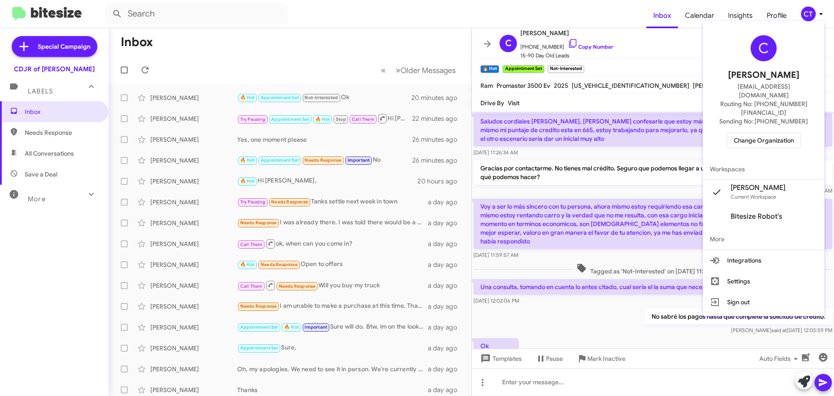
click at [756, 133] on span "Change Organization" at bounding box center [764, 140] width 60 height 15
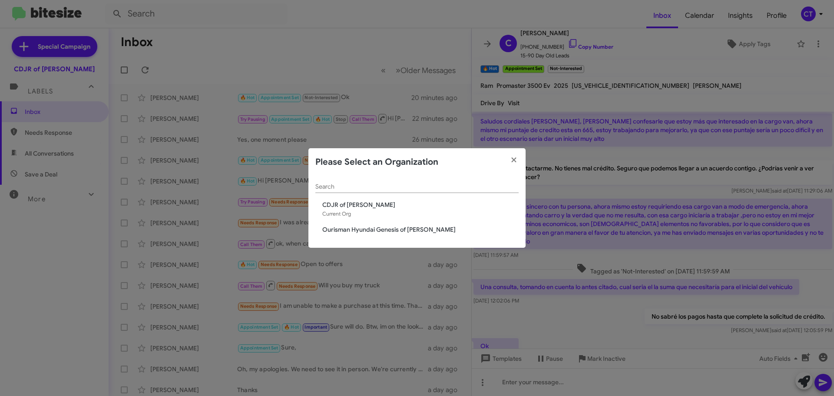
click at [345, 229] on span "Ourisman Hyundai Genesis of [PERSON_NAME]" at bounding box center [420, 229] width 196 height 9
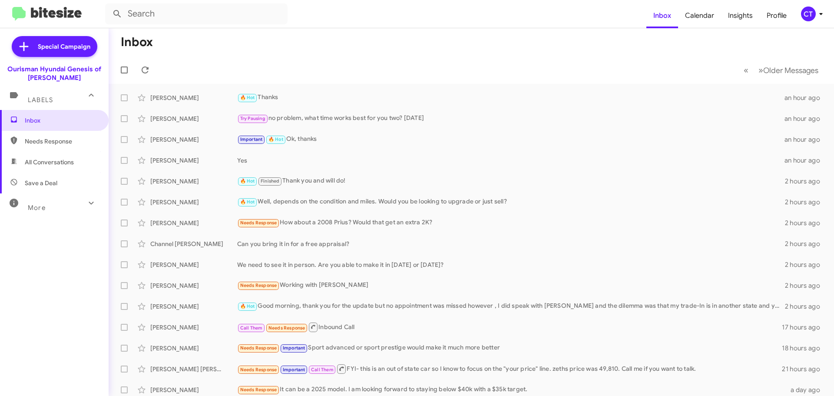
click at [817, 12] on icon at bounding box center [821, 14] width 10 height 10
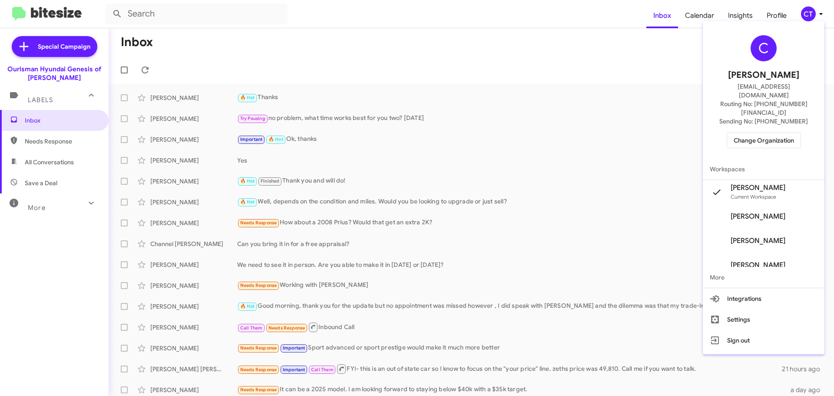
click at [776, 133] on span "Change Organization" at bounding box center [764, 140] width 60 height 15
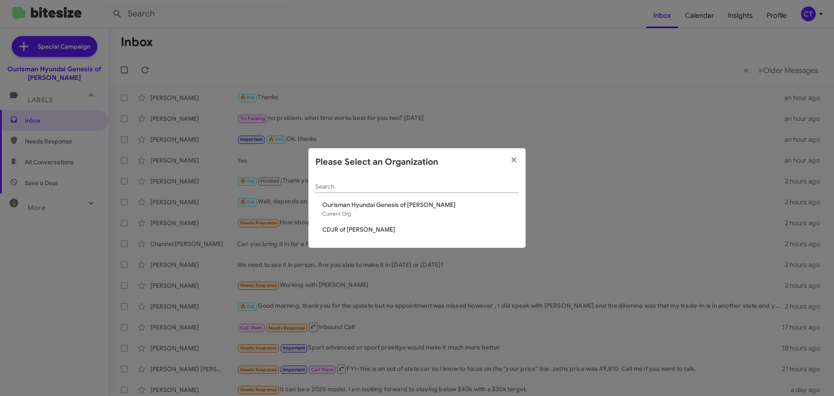
click at [345, 229] on span "CDJR of [PERSON_NAME]" at bounding box center [420, 229] width 196 height 9
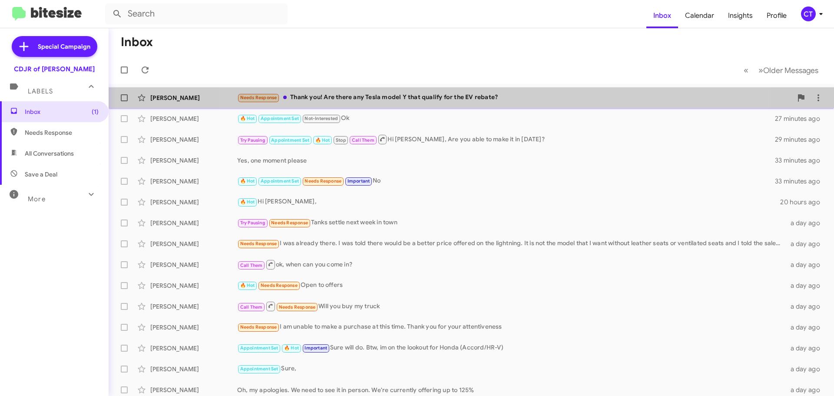
click at [476, 95] on div "Needs Response Thank you! Are there any Tesla model Y that qualify for the EV r…" at bounding box center [514, 98] width 555 height 10
